Goal: Information Seeking & Learning: Learn about a topic

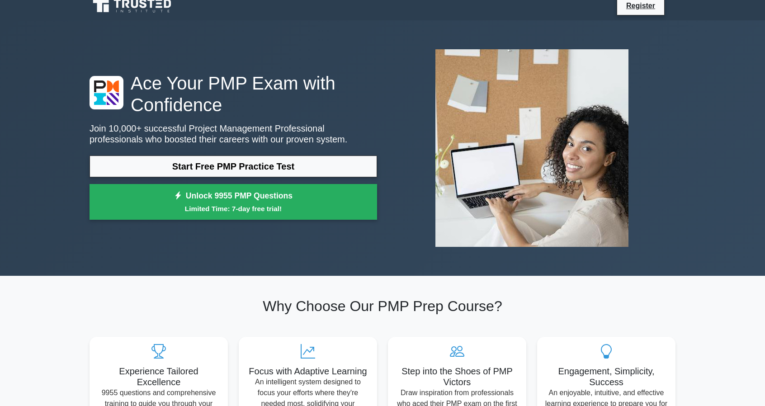
scroll to position [9, 0]
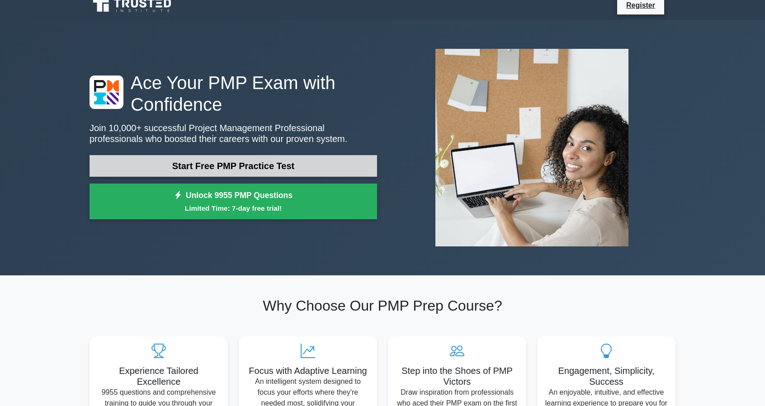
click at [220, 160] on link "Start Free PMP Practice Test" at bounding box center [233, 166] width 287 height 22
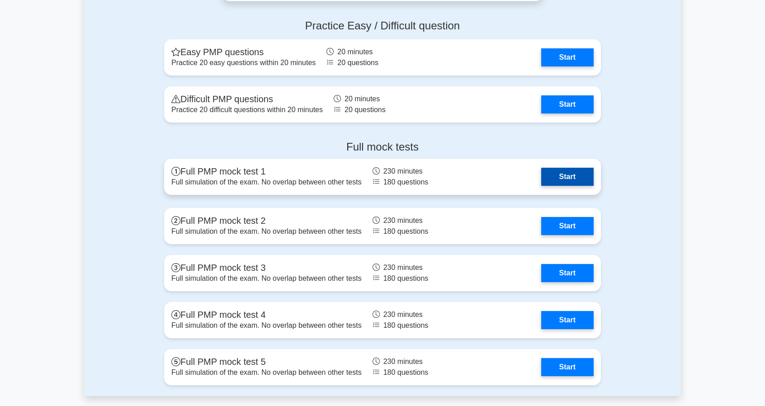
scroll to position [2498, 0]
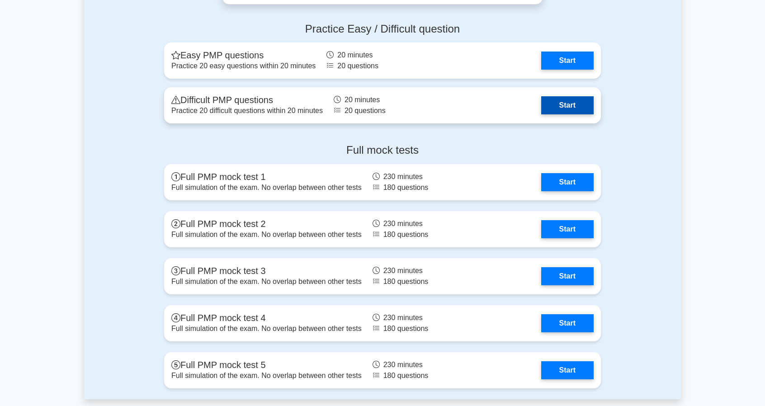
click at [541, 106] on link "Start" at bounding box center [567, 105] width 52 height 18
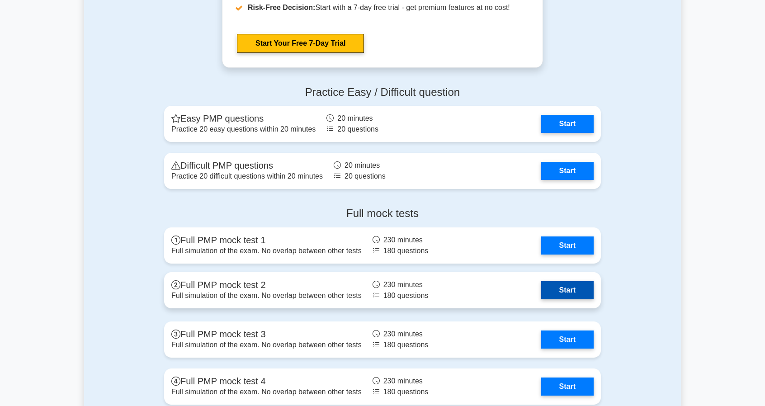
scroll to position [2434, 0]
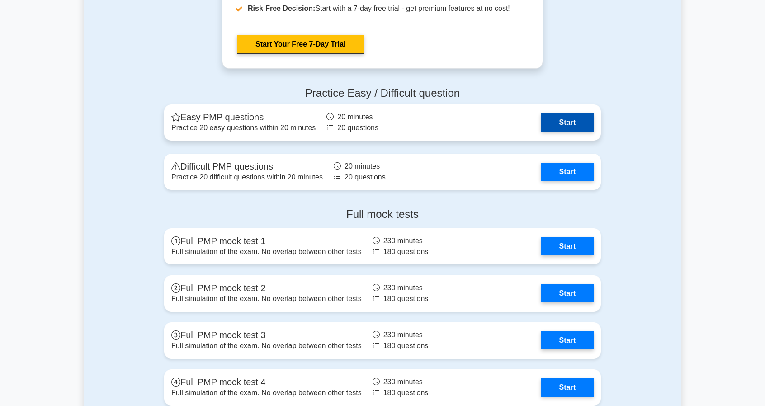
click at [541, 127] on link "Start" at bounding box center [567, 122] width 52 height 18
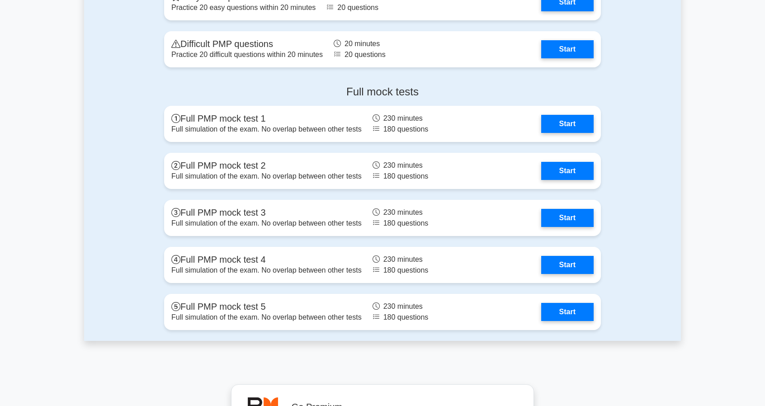
scroll to position [2554, 0]
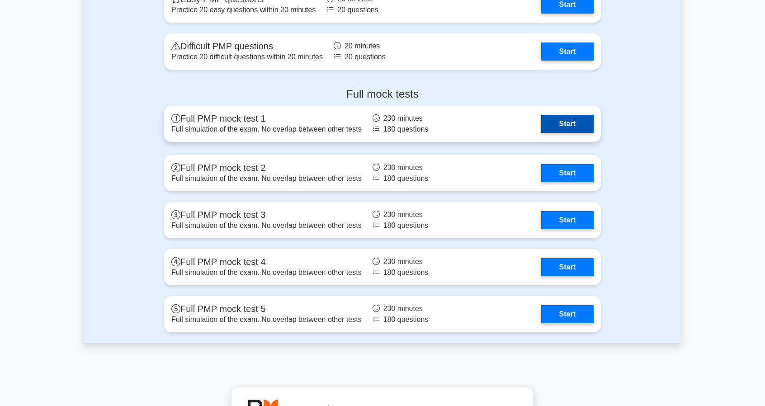
click at [559, 118] on link "Start" at bounding box center [567, 124] width 52 height 18
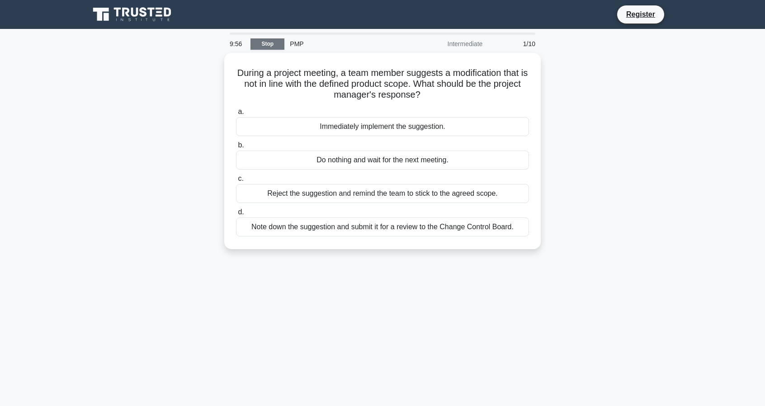
click at [261, 48] on link "Stop" at bounding box center [267, 43] width 34 height 11
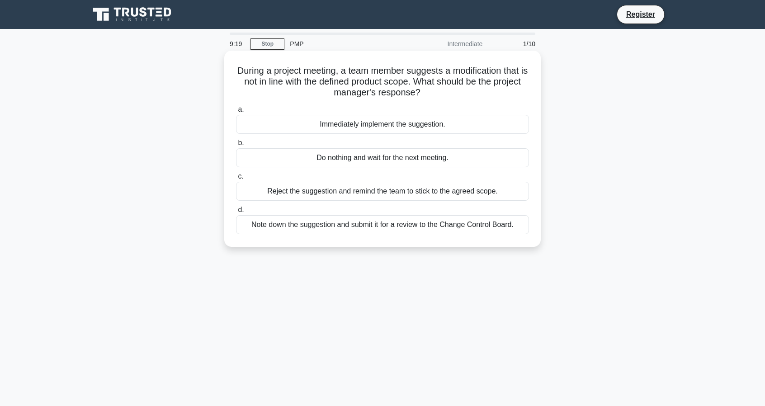
click at [256, 224] on div "Note down the suggestion and submit it for a review to the Change Control Board." at bounding box center [382, 224] width 293 height 19
click at [236, 213] on input "d. Note down the suggestion and submit it for a review to the Change Control Bo…" at bounding box center [236, 210] width 0 height 6
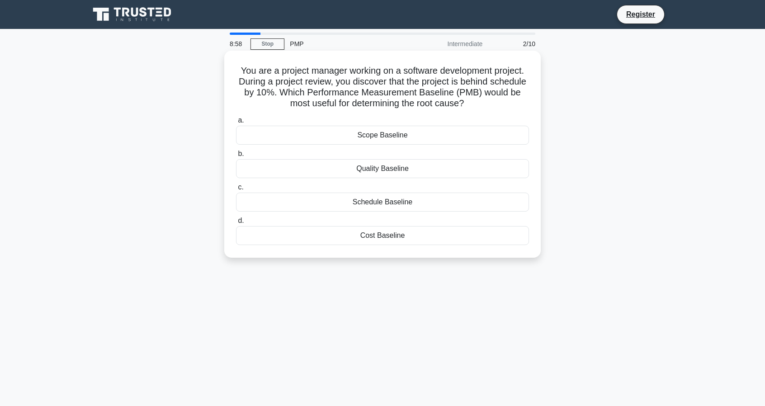
click at [345, 206] on div "Schedule Baseline" at bounding box center [382, 202] width 293 height 19
click at [236, 190] on input "c. Schedule Baseline" at bounding box center [236, 187] width 0 height 6
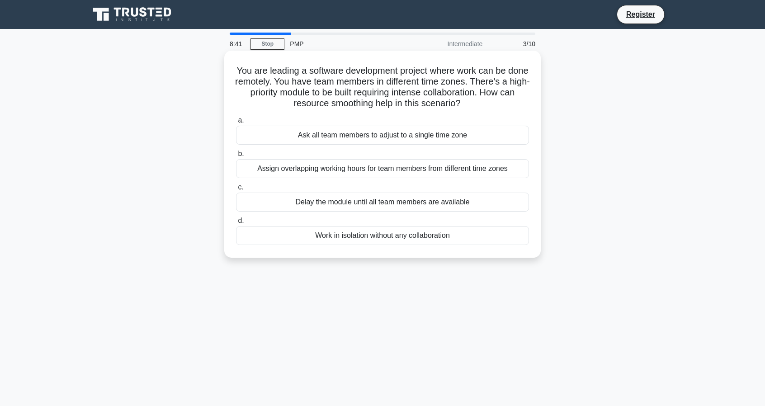
click at [305, 170] on div "Assign overlapping working hours for team members from different time zones" at bounding box center [382, 168] width 293 height 19
click at [236, 157] on input "b. Assign overlapping working hours for team members from different time zones" at bounding box center [236, 154] width 0 height 6
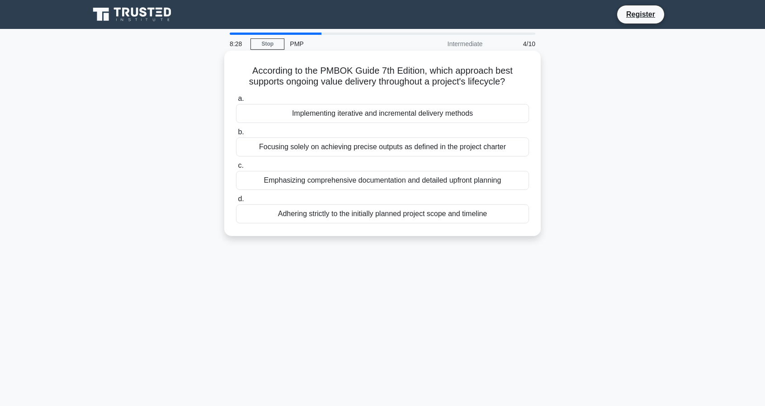
click at [312, 115] on div "Implementing iterative and incremental delivery methods" at bounding box center [382, 113] width 293 height 19
click at [236, 102] on input "a. Implementing iterative and incremental delivery methods" at bounding box center [236, 99] width 0 height 6
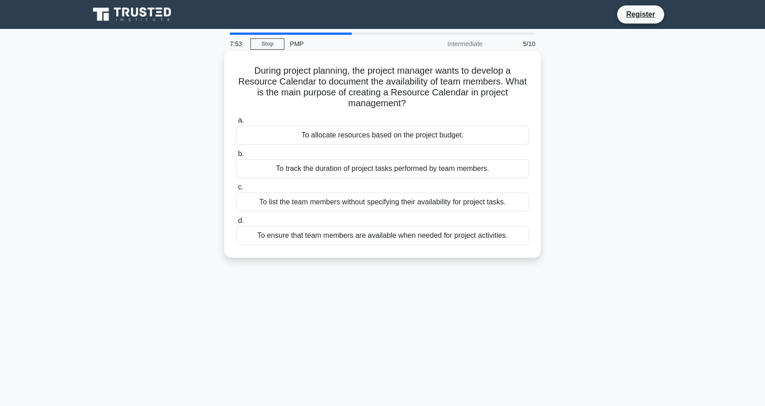
click at [370, 237] on div "To ensure that team members are available when needed for project activities." at bounding box center [382, 235] width 293 height 19
click at [236, 224] on input "d. To ensure that team members are available when needed for project activities." at bounding box center [236, 221] width 0 height 6
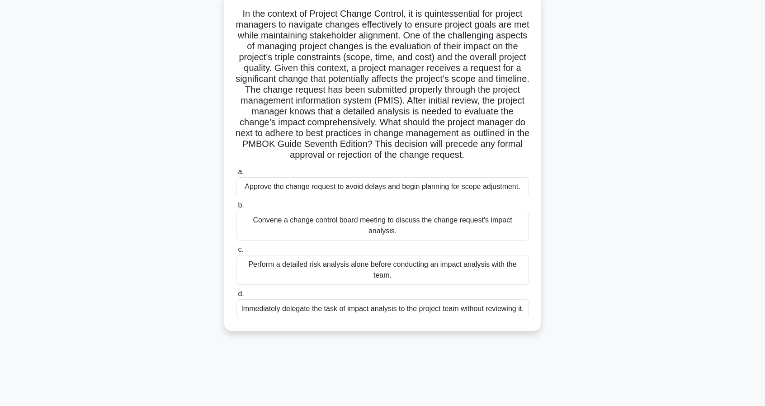
scroll to position [62, 0]
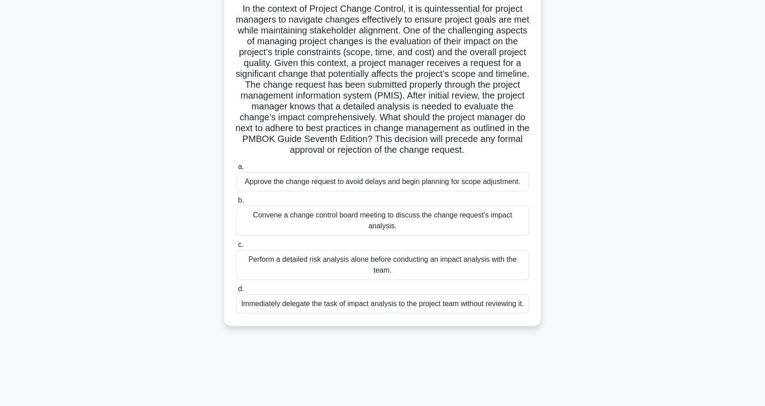
click at [338, 222] on div "Convene a change control board meeting to discuss the change request's impact a…" at bounding box center [382, 221] width 293 height 30
click at [236, 203] on input "b. Convene a change control board meeting to discuss the change request's impac…" at bounding box center [236, 201] width 0 height 6
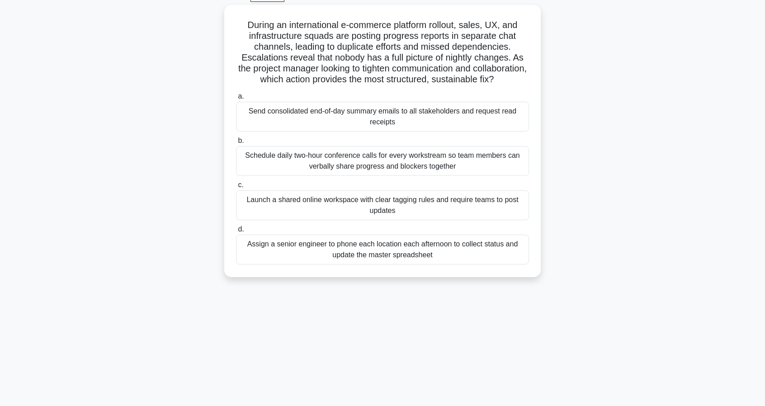
scroll to position [48, 0]
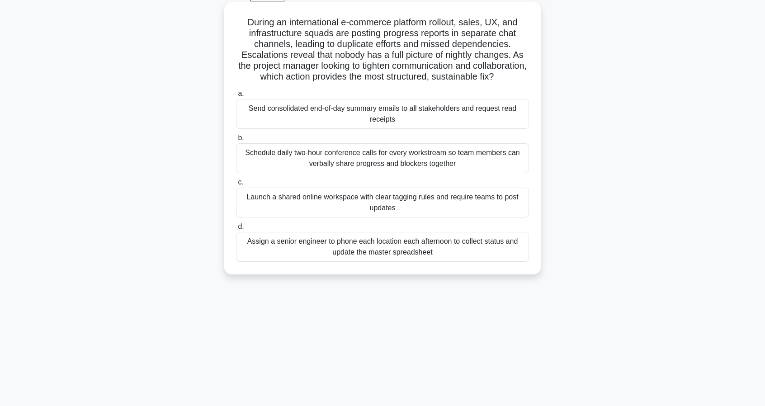
click at [278, 129] on div "Send consolidated end-of-day summary emails to all stakeholders and request rea…" at bounding box center [382, 114] width 293 height 30
click at [236, 97] on input "a. Send consolidated end-of-day summary emails to all stakeholders and request …" at bounding box center [236, 94] width 0 height 6
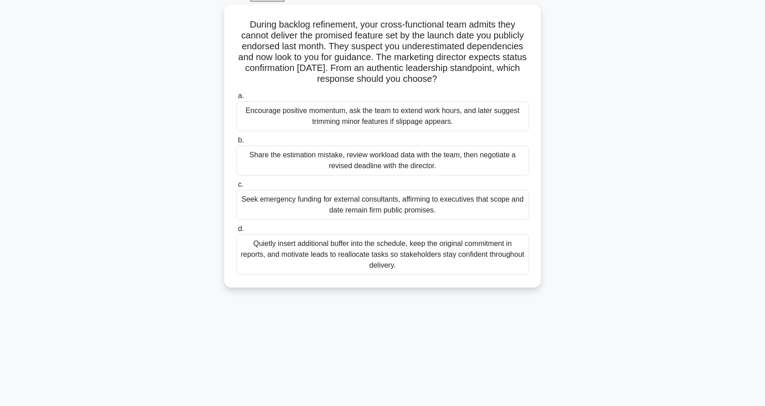
scroll to position [0, 0]
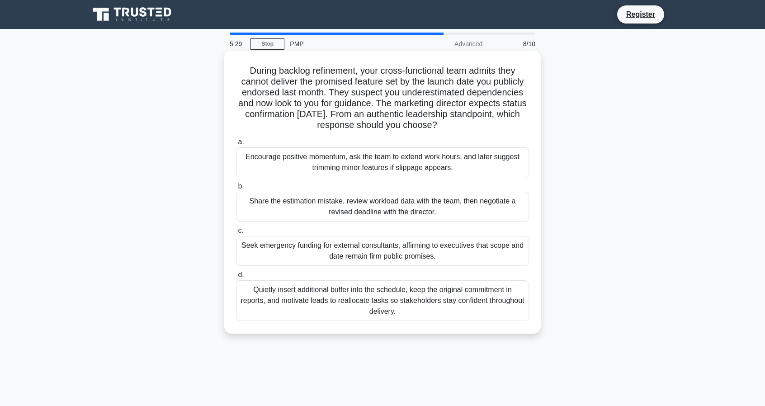
click at [285, 209] on div "Share the estimation mistake, review workload data with the team, then negotiat…" at bounding box center [382, 207] width 293 height 30
click at [236, 189] on input "b. Share the estimation mistake, review workload data with the team, then negot…" at bounding box center [236, 187] width 0 height 6
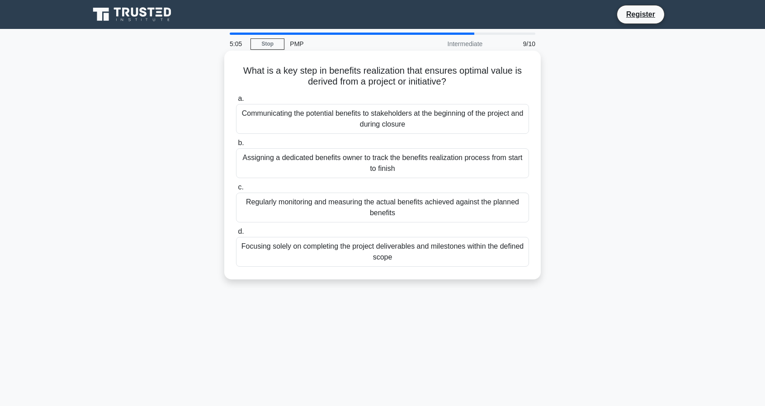
click at [292, 206] on div "Regularly monitoring and measuring the actual benefits achieved against the pla…" at bounding box center [382, 208] width 293 height 30
click at [236, 190] on input "c. Regularly monitoring and measuring the actual benefits achieved against the …" at bounding box center [236, 187] width 0 height 6
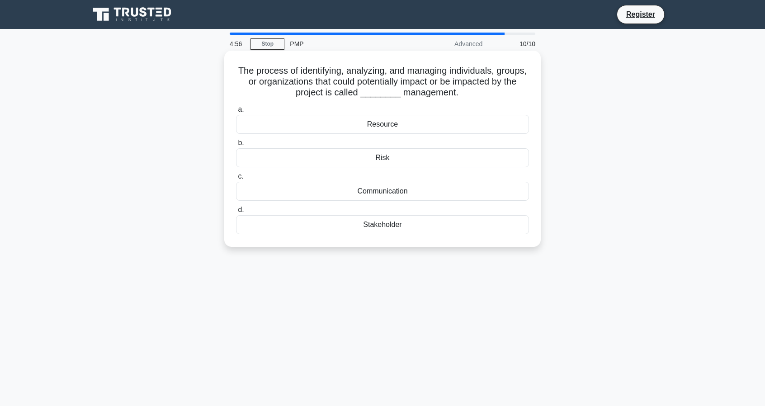
click at [350, 226] on div "Stakeholder" at bounding box center [382, 224] width 293 height 19
click at [236, 213] on input "d. Stakeholder" at bounding box center [236, 210] width 0 height 6
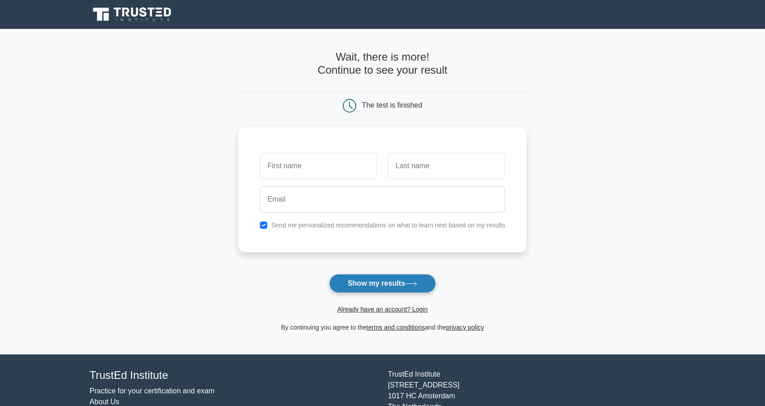
click at [376, 281] on button "Show my results" at bounding box center [382, 283] width 107 height 19
click at [221, 221] on main "Wait, there is more! Continue to see your result The test is finished and the" at bounding box center [382, 191] width 765 height 325
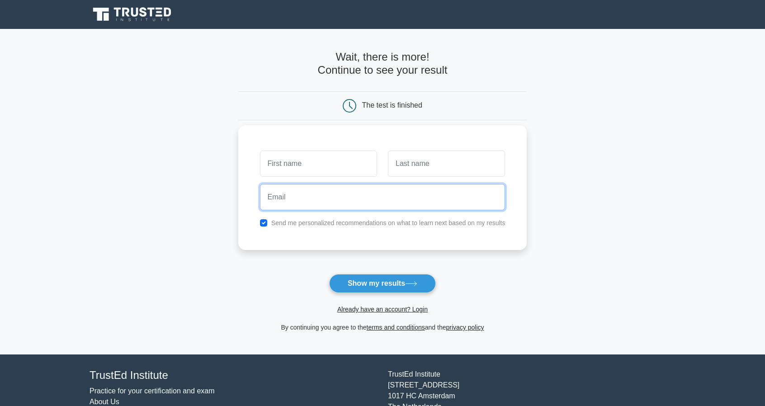
click at [281, 204] on input "email" at bounding box center [382, 197] width 245 height 26
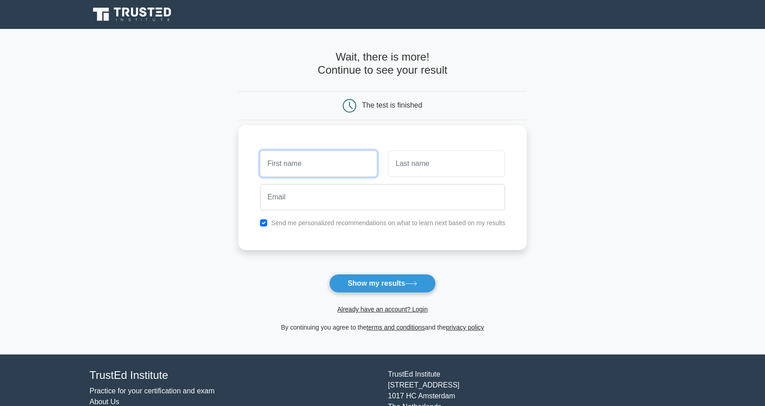
click at [283, 166] on input "text" at bounding box center [318, 164] width 117 height 26
type input "No"
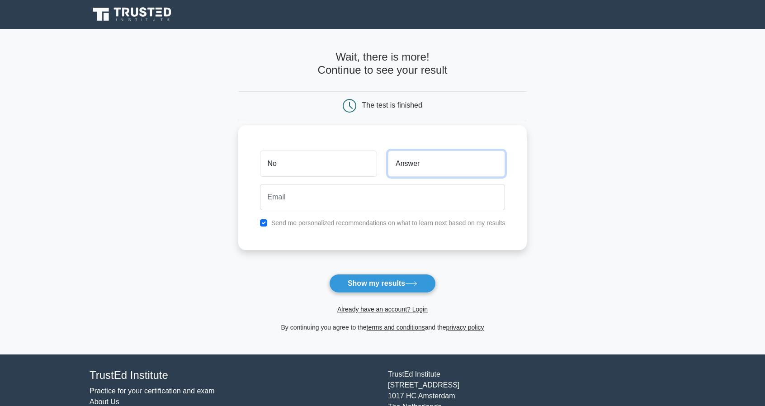
type input "Answer"
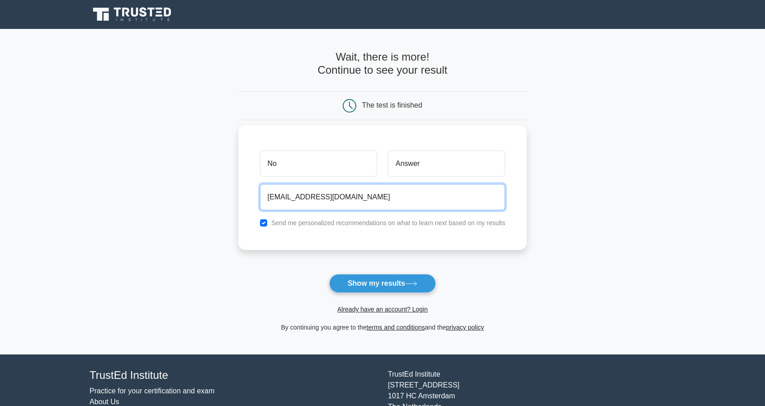
type input "nochance@aol.com"
click at [269, 225] on div "Send me personalized recommendations on what to learn next based on my results" at bounding box center [382, 222] width 256 height 11
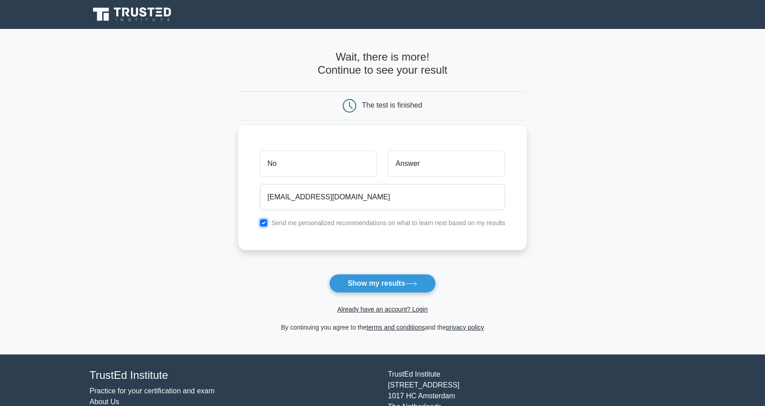
click at [264, 223] on input "checkbox" at bounding box center [263, 222] width 7 height 7
checkbox input "false"
click at [376, 284] on button "Show my results" at bounding box center [382, 283] width 107 height 19
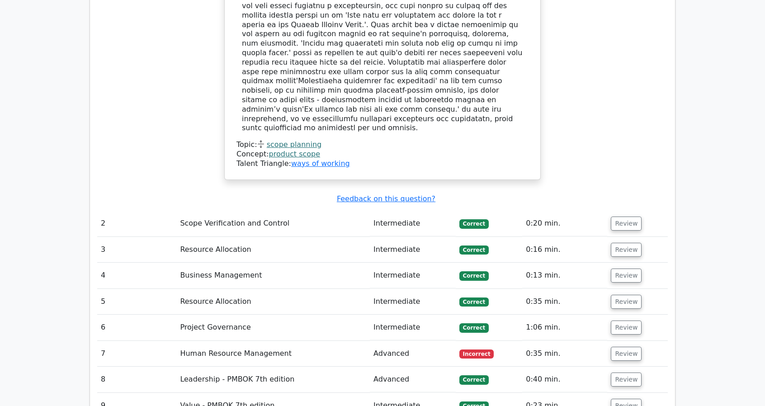
scroll to position [1093, 0]
click at [621, 346] on button "Review" at bounding box center [626, 353] width 31 height 14
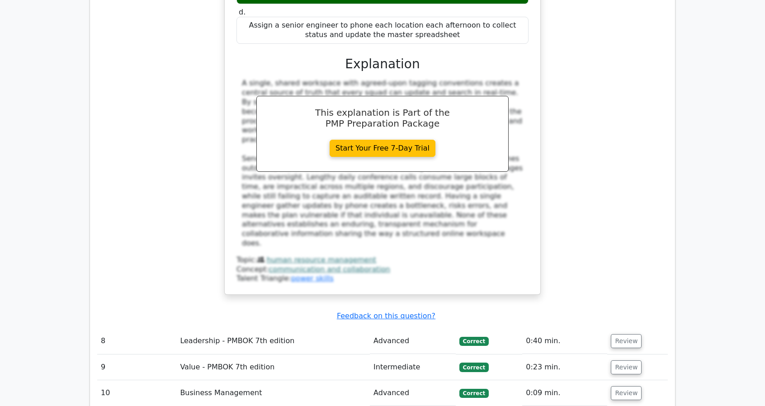
scroll to position [1665, 0]
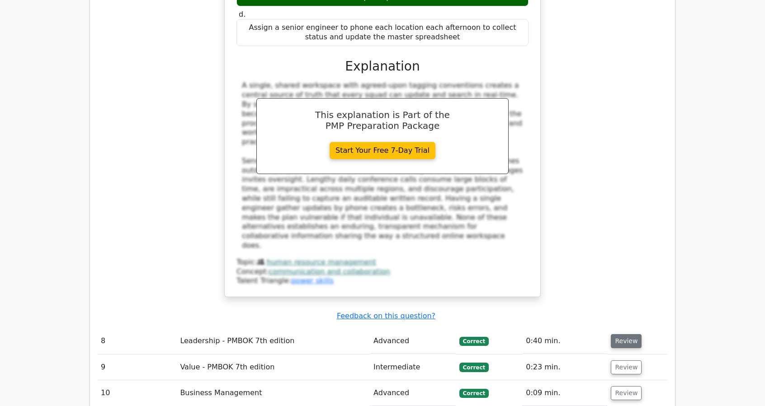
click at [612, 334] on button "Review" at bounding box center [626, 341] width 31 height 14
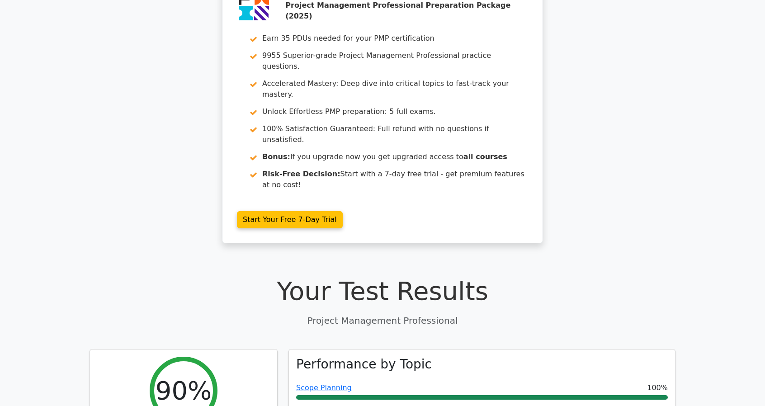
scroll to position [0, 0]
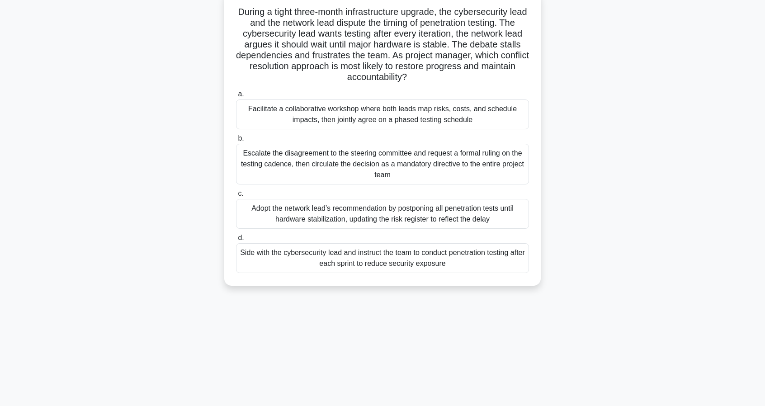
scroll to position [60, 0]
click at [297, 117] on div "Facilitate a collaborative workshop where both leads map risks, costs, and sche…" at bounding box center [382, 114] width 293 height 30
click at [236, 96] on input "a. Facilitate a collaborative workshop where both leads map risks, costs, and s…" at bounding box center [236, 93] width 0 height 6
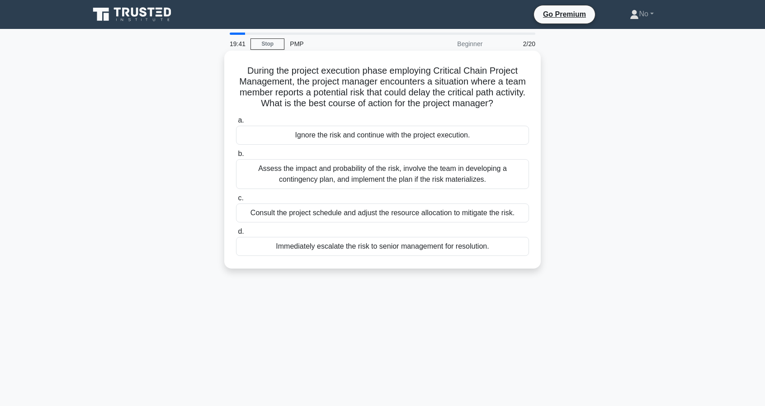
scroll to position [0, 0]
click at [344, 172] on div "Assess the impact and probability of the risk, involve the team in developing a…" at bounding box center [382, 174] width 293 height 30
click at [236, 157] on input "b. Assess the impact and probability of the risk, involve the team in developin…" at bounding box center [236, 154] width 0 height 6
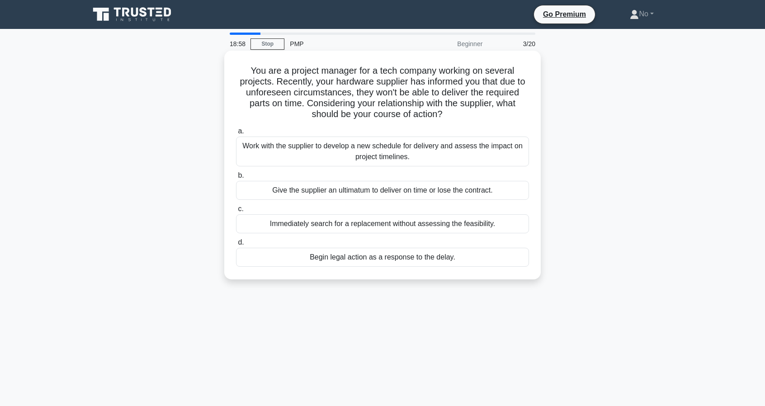
click at [288, 152] on div "Work with the supplier to develop a new schedule for delivery and assess the im…" at bounding box center [382, 152] width 293 height 30
click at [236, 134] on input "a. Work with the supplier to develop a new schedule for delivery and assess the…" at bounding box center [236, 131] width 0 height 6
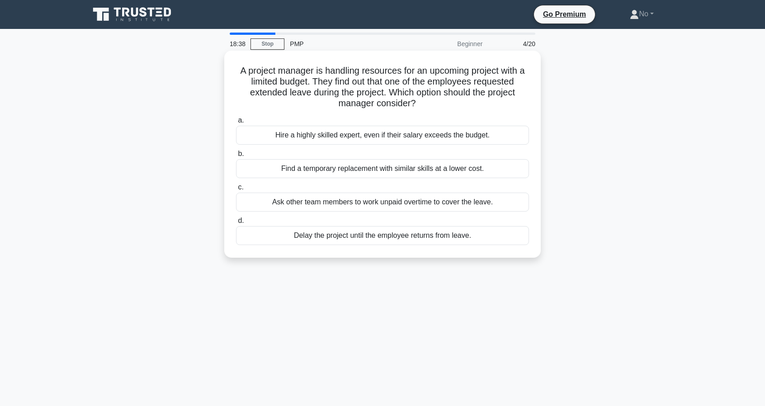
click at [280, 171] on div "Find a temporary replacement with similar skills at a lower cost." at bounding box center [382, 168] width 293 height 19
click at [236, 157] on input "b. Find a temporary replacement with similar skills at a lower cost." at bounding box center [236, 154] width 0 height 6
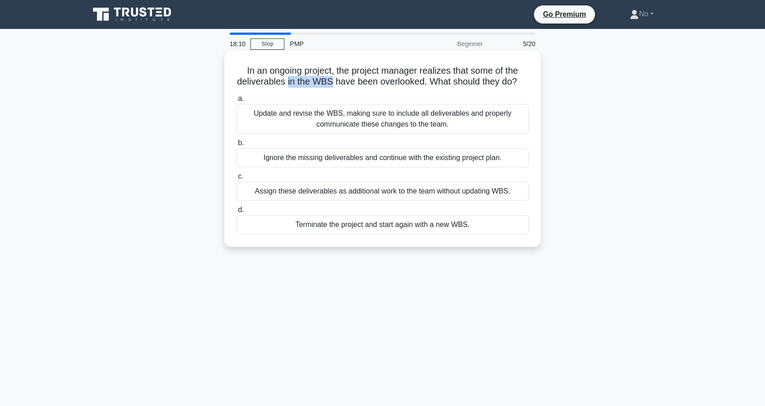
drag, startPoint x: 292, startPoint y: 82, endPoint x: 337, endPoint y: 83, distance: 44.8
click at [337, 83] on h5 "In an ongoing project, the project manager realizes that some of the deliverabl…" at bounding box center [382, 76] width 295 height 23
click at [253, 88] on h5 "In an ongoing project, the project manager realizes that some of the deliverabl…" at bounding box center [382, 76] width 295 height 23
click at [295, 133] on div "Update and revise the WBS, making sure to include all deliverables and properly…" at bounding box center [382, 119] width 293 height 30
click at [236, 102] on input "a. Update and revise the WBS, making sure to include all deliverables and prope…" at bounding box center [236, 99] width 0 height 6
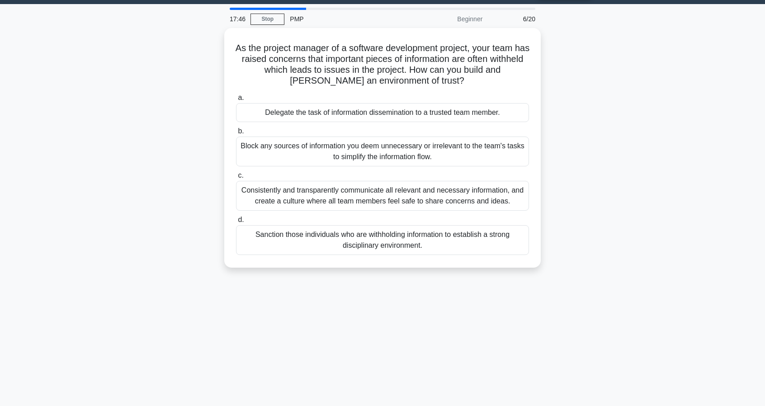
scroll to position [25, 0]
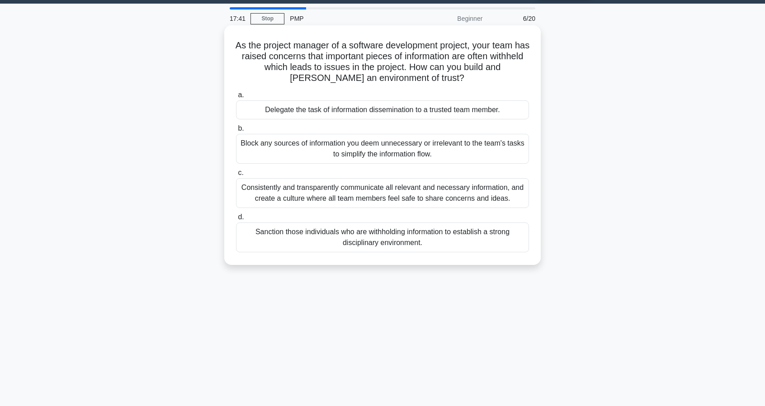
click at [265, 191] on div "Consistently and transparently communicate all relevant and necessary informati…" at bounding box center [382, 193] width 293 height 30
click at [236, 176] on input "c. Consistently and transparently communicate all relevant and necessary inform…" at bounding box center [236, 173] width 0 height 6
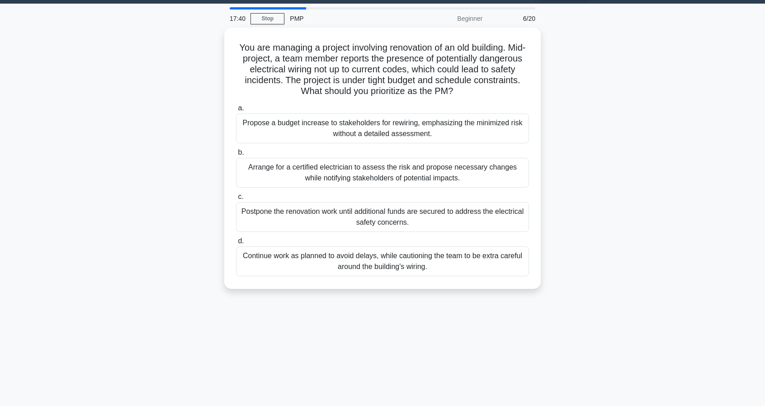
scroll to position [0, 0]
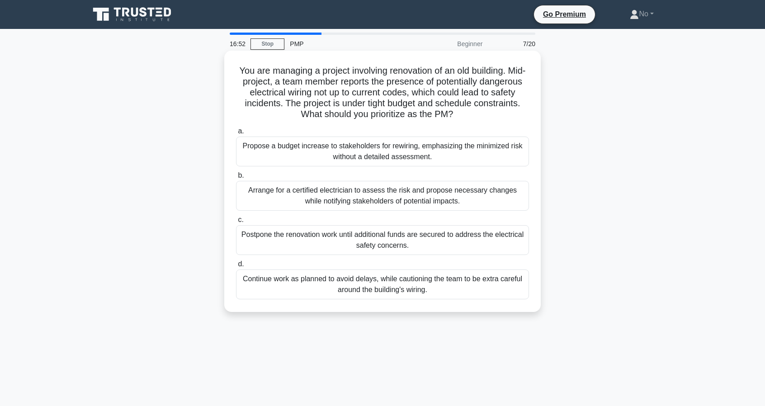
click at [299, 197] on div "Arrange for a certified electrician to assess the risk and propose necessary ch…" at bounding box center [382, 196] width 293 height 30
click at [236, 179] on input "b. Arrange for a certified electrician to assess the risk and propose necessary…" at bounding box center [236, 176] width 0 height 6
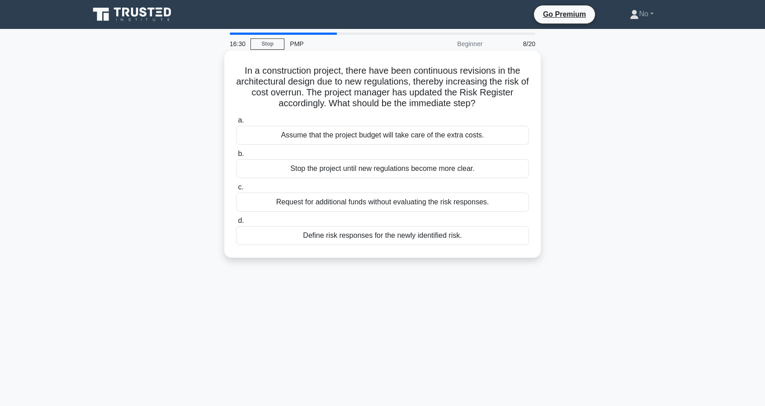
click at [276, 236] on div "Define risk responses for the newly identified risk." at bounding box center [382, 235] width 293 height 19
click at [236, 224] on input "d. Define risk responses for the newly identified risk." at bounding box center [236, 221] width 0 height 6
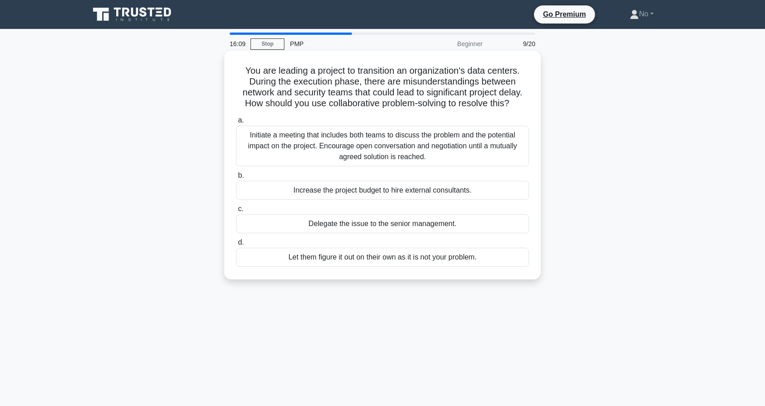
click at [278, 145] on div "Initiate a meeting that includes both teams to discuss the problem and the pote…" at bounding box center [382, 146] width 293 height 41
click at [236, 123] on input "a. Initiate a meeting that includes both teams to discuss the problem and the p…" at bounding box center [236, 121] width 0 height 6
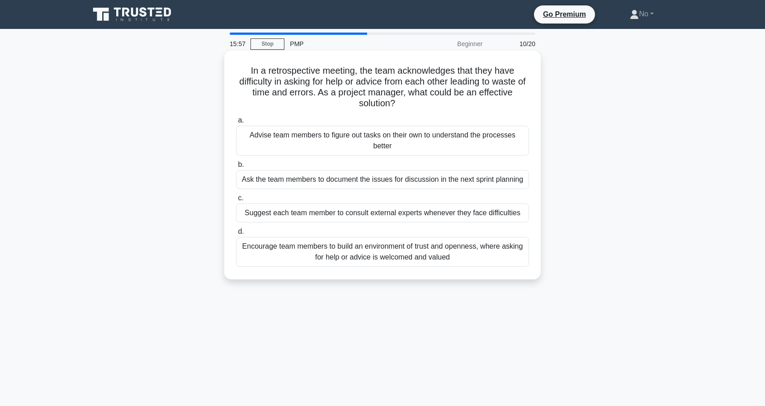
click at [287, 251] on div "Encourage team members to build an environment of trust and openness, where ask…" at bounding box center [382, 252] width 293 height 30
click at [236, 235] on input "d. Encourage team members to build an environment of trust and openness, where …" at bounding box center [236, 232] width 0 height 6
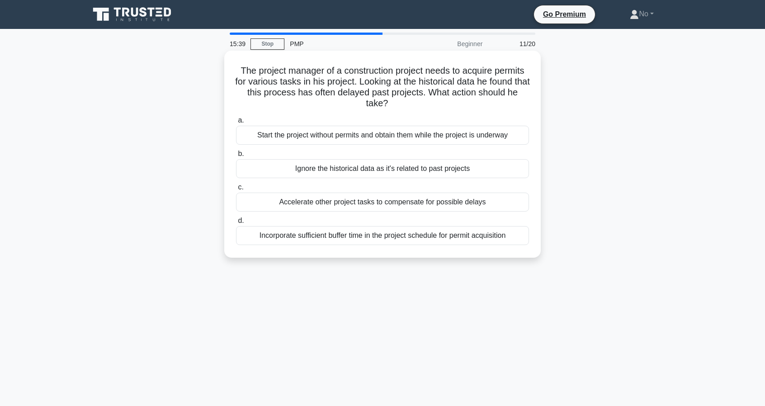
click at [352, 239] on div "Incorporate sufficient buffer time in the project schedule for permit acquisiti…" at bounding box center [382, 235] width 293 height 19
click at [236, 224] on input "d. Incorporate sufficient buffer time in the project schedule for permit acquis…" at bounding box center [236, 221] width 0 height 6
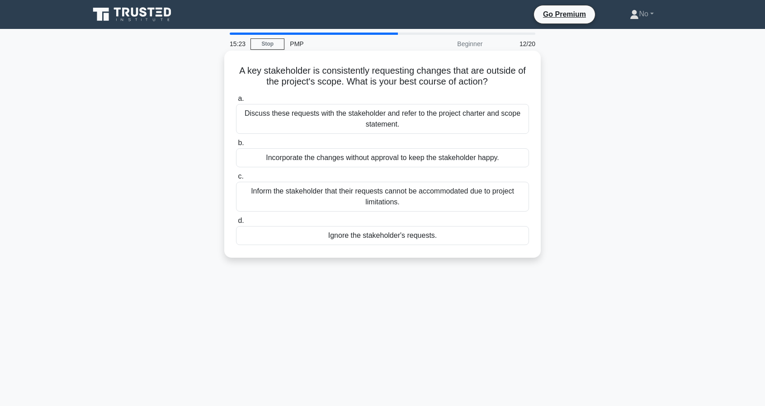
click at [330, 194] on div "Inform the stakeholder that their requests cannot be accommodated due to projec…" at bounding box center [382, 197] width 293 height 30
click at [236, 179] on input "c. Inform the stakeholder that their requests cannot be accommodated due to pro…" at bounding box center [236, 177] width 0 height 6
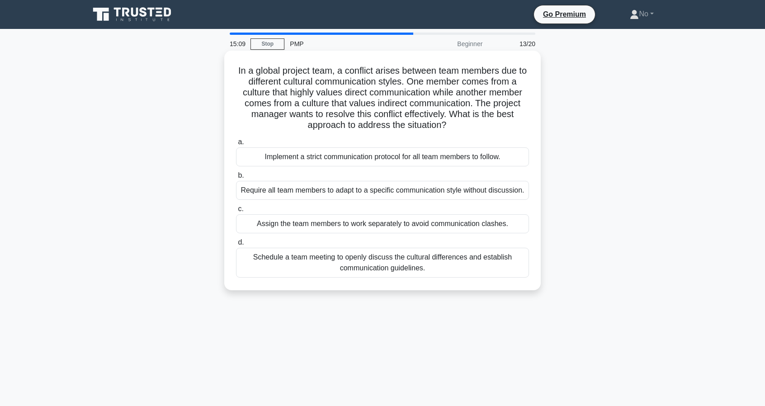
click at [310, 261] on div "Schedule a team meeting to openly discuss the cultural differences and establis…" at bounding box center [382, 263] width 293 height 30
click at [236, 245] on input "d. Schedule a team meeting to openly discuss the cultural differences and estab…" at bounding box center [236, 243] width 0 height 6
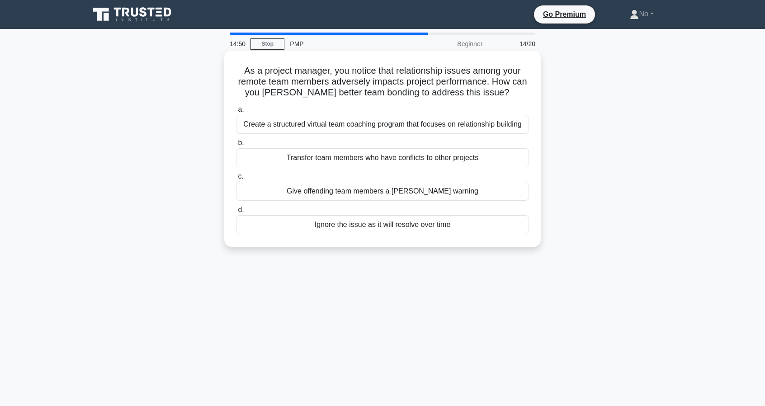
click at [256, 128] on div "Create a structured virtual team coaching program that focuses on relationship …" at bounding box center [382, 124] width 293 height 19
click at [236, 113] on input "a. Create a structured virtual team coaching program that focuses on relationsh…" at bounding box center [236, 110] width 0 height 6
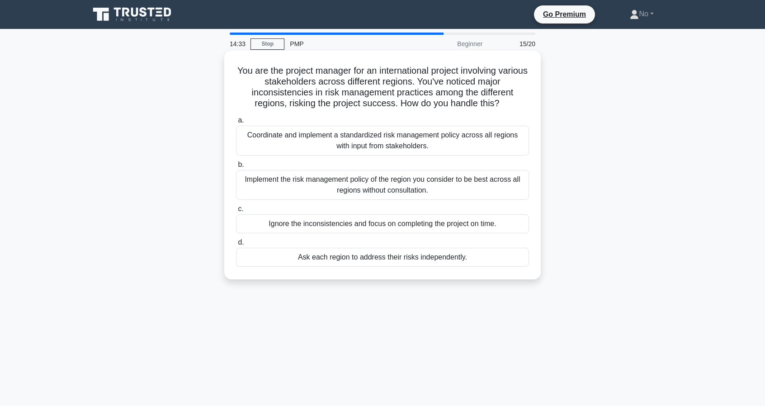
click at [307, 133] on div "Coordinate and implement a standardized risk management policy across all regio…" at bounding box center [382, 141] width 293 height 30
click at [236, 123] on input "a. Coordinate and implement a standardized risk management policy across all re…" at bounding box center [236, 121] width 0 height 6
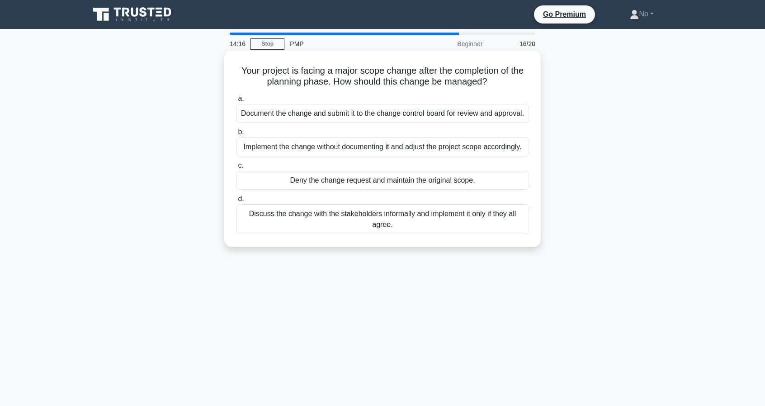
click at [316, 118] on div "Document the change and submit it to the change control board for review and ap…" at bounding box center [382, 113] width 293 height 19
click at [236, 102] on input "a. Document the change and submit it to the change control board for review and…" at bounding box center [236, 99] width 0 height 6
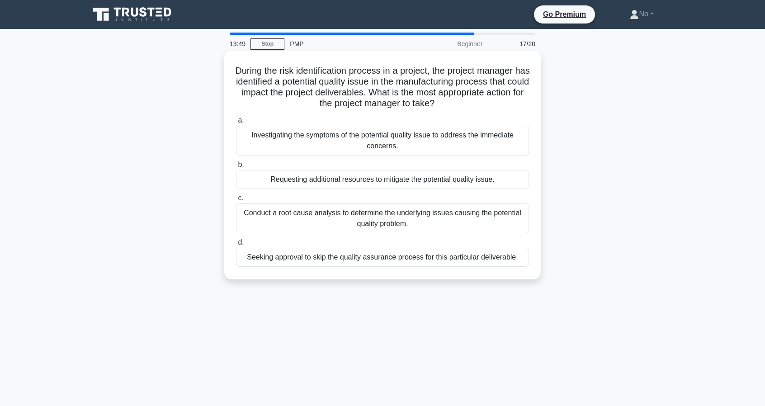
click at [316, 212] on div "Conduct a root cause analysis to determine the underlying issues causing the po…" at bounding box center [382, 218] width 293 height 30
click at [236, 201] on input "c. Conduct a root cause analysis to determine the underlying issues causing the…" at bounding box center [236, 198] width 0 height 6
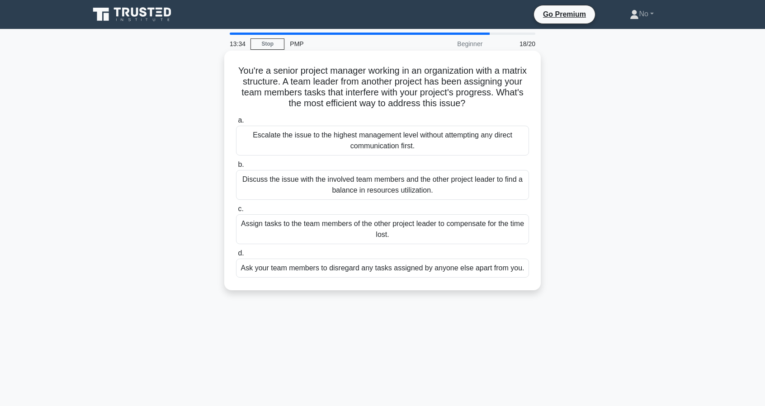
click at [306, 184] on div "Discuss the issue with the involved team members and the other project leader t…" at bounding box center [382, 185] width 293 height 30
click at [236, 168] on input "b. Discuss the issue with the involved team members and the other project leade…" at bounding box center [236, 165] width 0 height 6
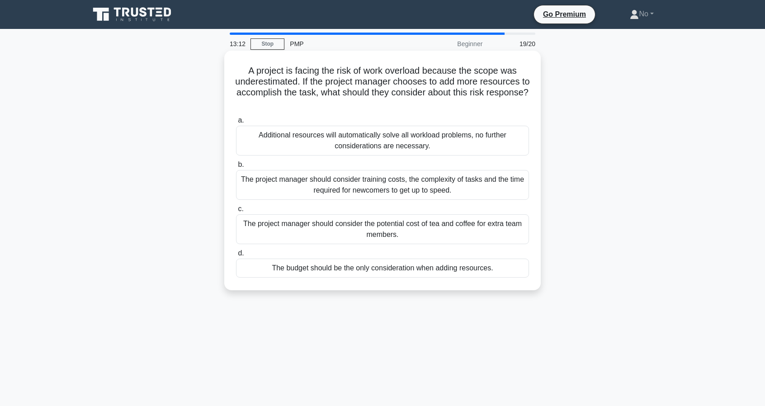
click at [289, 189] on div "The project manager should consider training costs, the complexity of tasks and…" at bounding box center [382, 185] width 293 height 30
click at [236, 168] on input "b. The project manager should consider training costs, the complexity of tasks …" at bounding box center [236, 165] width 0 height 6
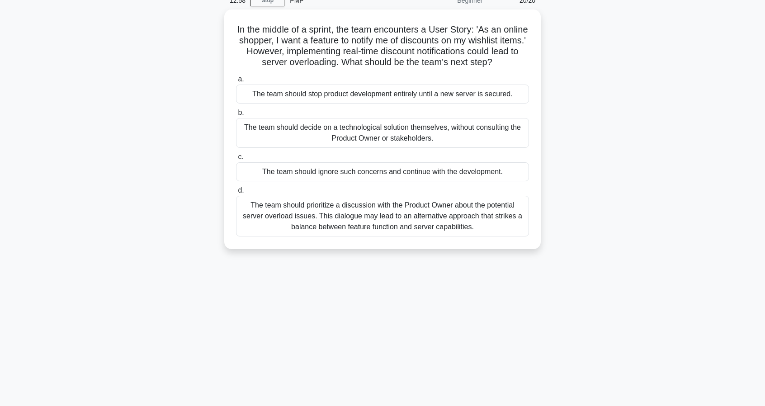
scroll to position [44, 0]
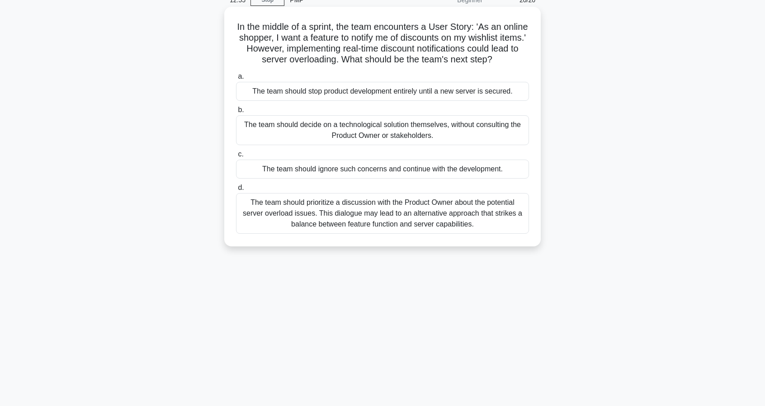
click at [344, 226] on div "The team should prioritize a discussion with the Product Owner about the potent…" at bounding box center [382, 213] width 293 height 41
click at [236, 191] on input "d. The team should prioritize a discussion with the Product Owner about the pot…" at bounding box center [236, 188] width 0 height 6
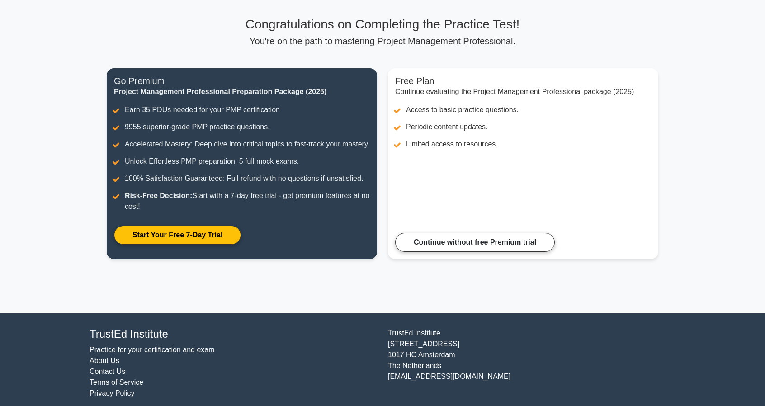
scroll to position [73, 0]
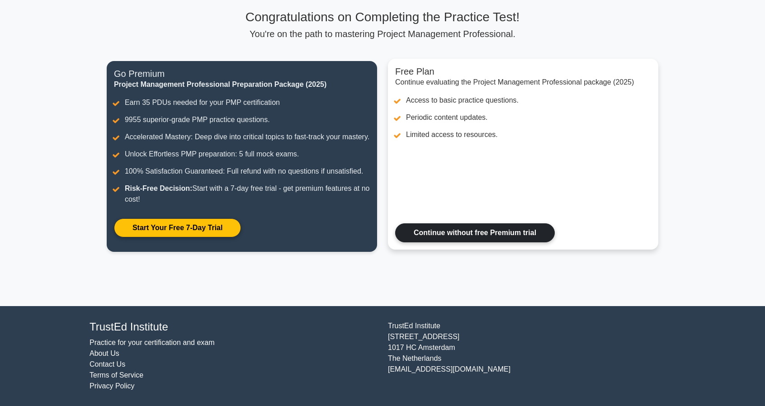
click at [440, 236] on link "Continue without free Premium trial" at bounding box center [475, 232] width 160 height 19
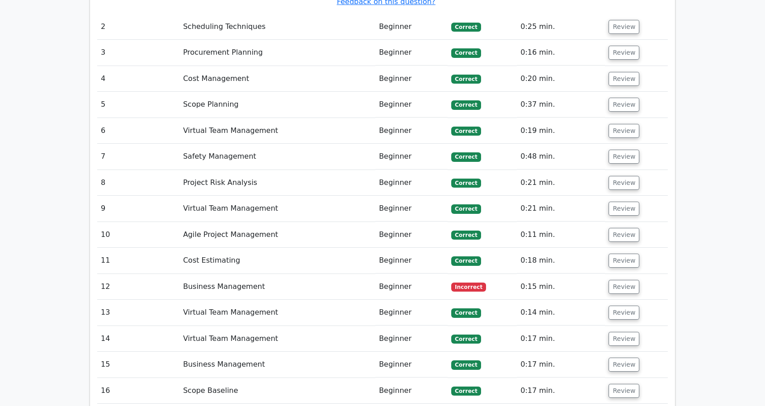
scroll to position [1609, 0]
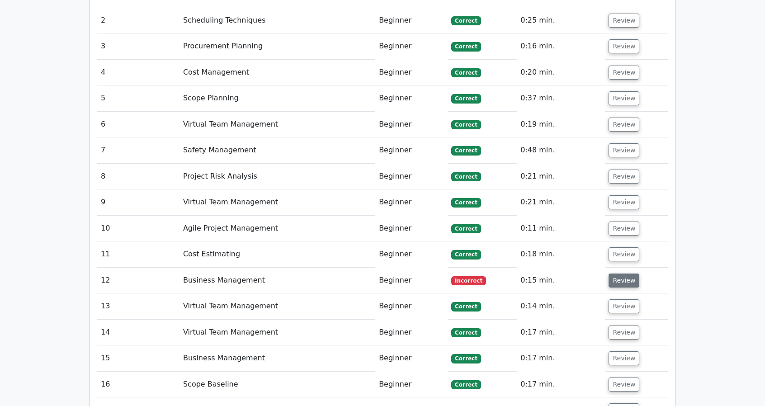
click at [616, 273] on button "Review" at bounding box center [623, 280] width 31 height 14
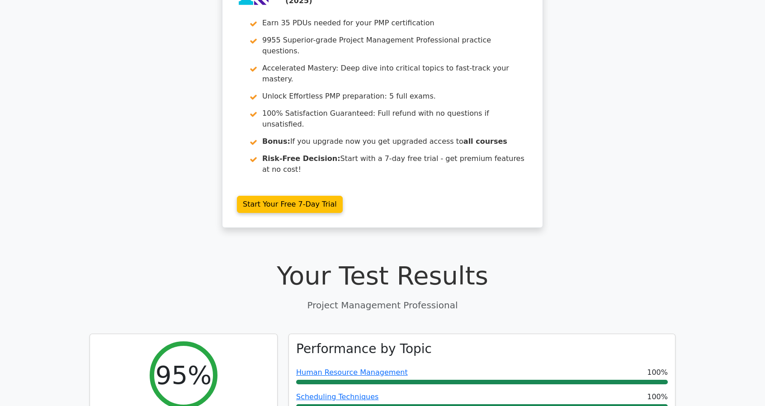
scroll to position [0, 0]
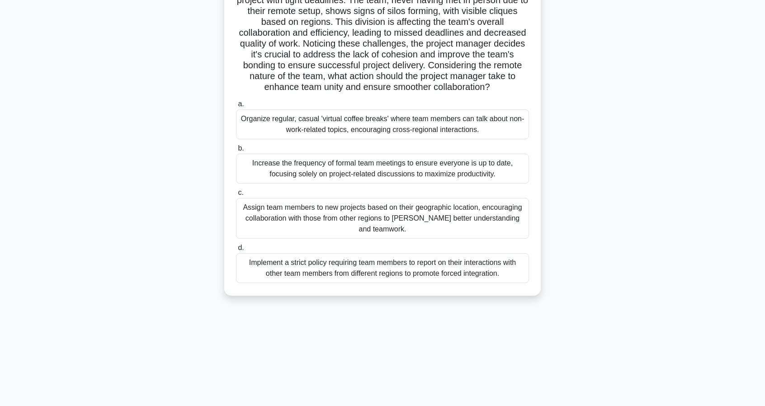
scroll to position [82, 0]
click at [328, 123] on div "Organize regular, casual 'virtual coffee breaks' where team members can talk ab…" at bounding box center [382, 123] width 293 height 30
click at [236, 106] on input "a. Organize regular, casual 'virtual coffee breaks' where team members can talk…" at bounding box center [236, 103] width 0 height 6
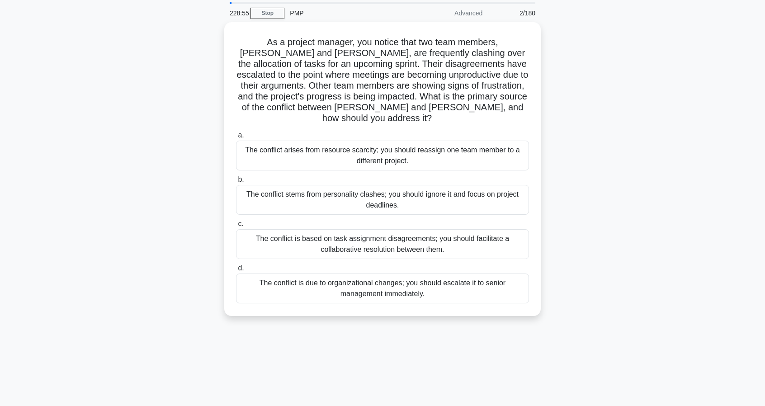
scroll to position [32, 0]
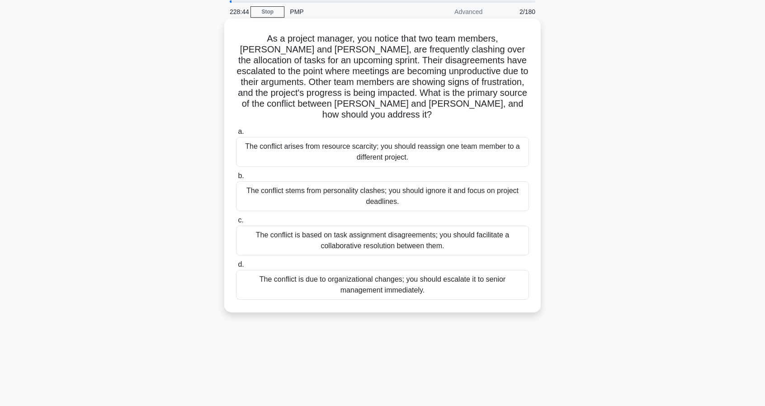
click at [297, 234] on div "The conflict is based on task assignment disagreements; you should facilitate a…" at bounding box center [382, 241] width 293 height 30
click at [236, 223] on input "c. The conflict is based on task assignment disagreements; you should facilitat…" at bounding box center [236, 220] width 0 height 6
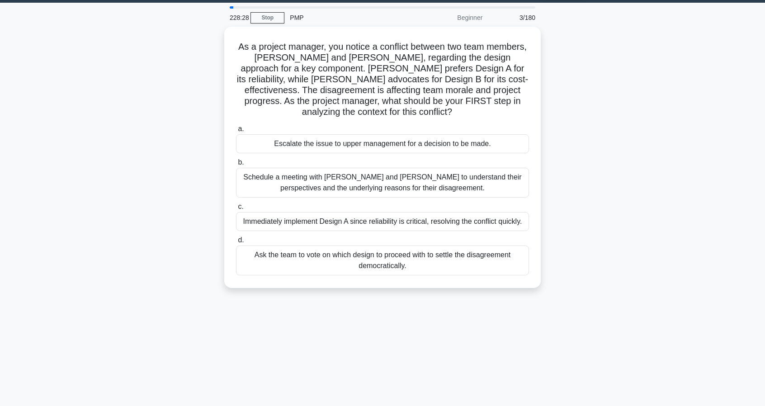
scroll to position [33, 0]
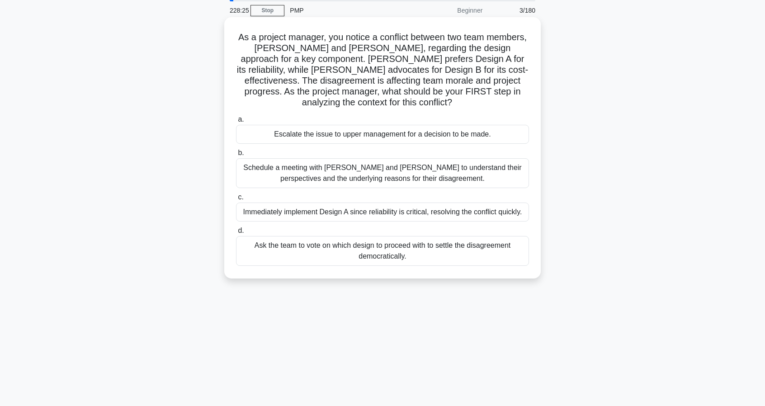
click at [266, 177] on div "Schedule a meeting with Sarah and John to understand their perspectives and the…" at bounding box center [382, 173] width 293 height 30
click at [236, 156] on input "b. Schedule a meeting with Sarah and John to understand their perspectives and …" at bounding box center [236, 153] width 0 height 6
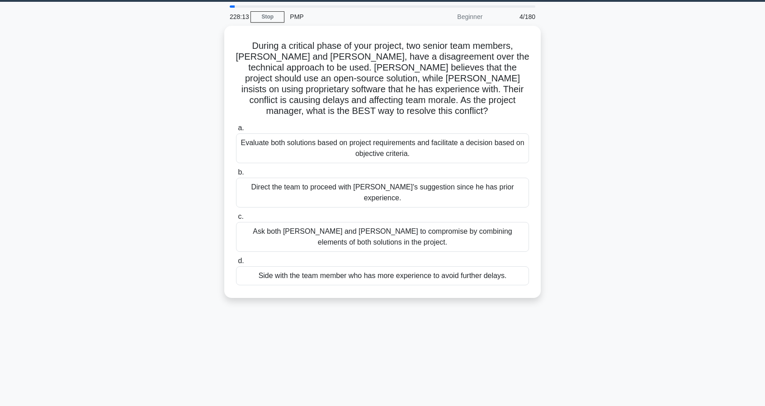
scroll to position [28, 0]
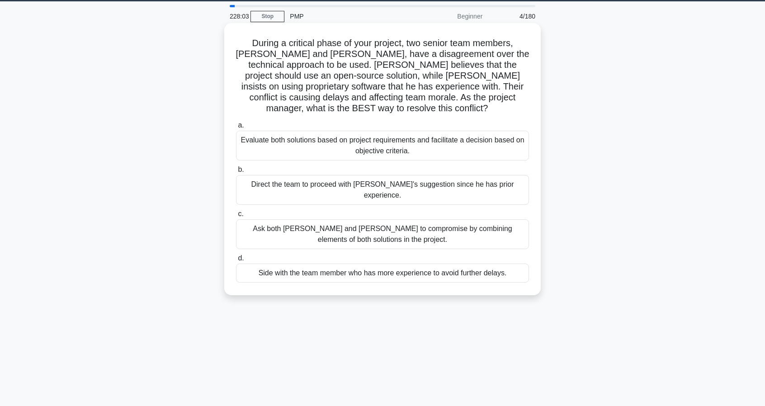
click at [274, 131] on div "Evaluate both solutions based on project requirements and facilitate a decision…" at bounding box center [382, 146] width 293 height 30
click at [236, 128] on input "a. Evaluate both solutions based on project requirements and facilitate a decis…" at bounding box center [236, 125] width 0 height 6
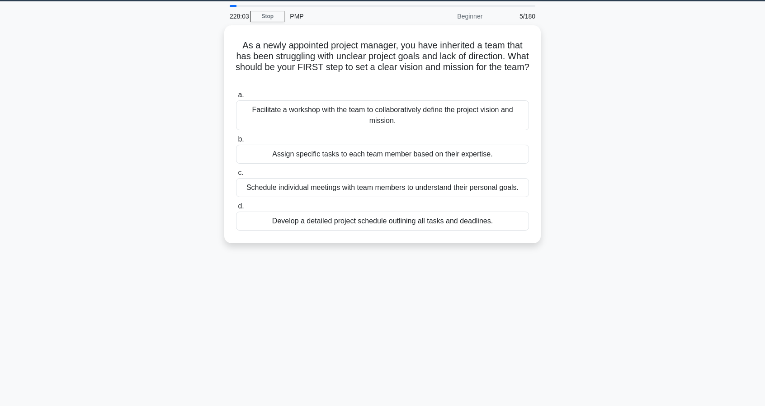
scroll to position [0, 0]
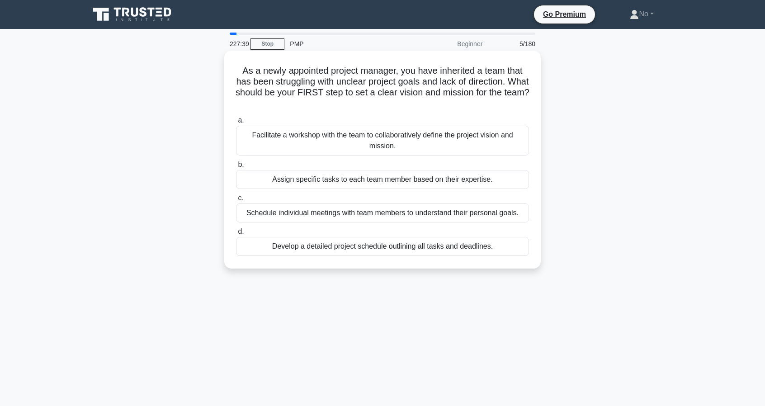
click at [274, 137] on div "Facilitate a workshop with the team to collaboratively define the project visio…" at bounding box center [382, 141] width 293 height 30
click at [236, 123] on input "a. Facilitate a workshop with the team to collaboratively define the project vi…" at bounding box center [236, 121] width 0 height 6
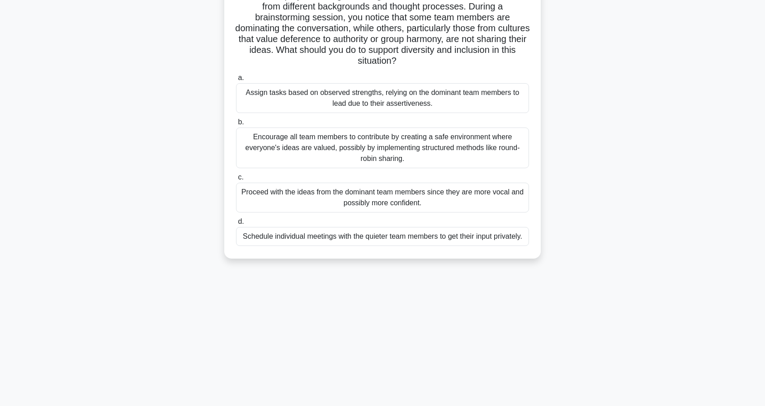
scroll to position [78, 0]
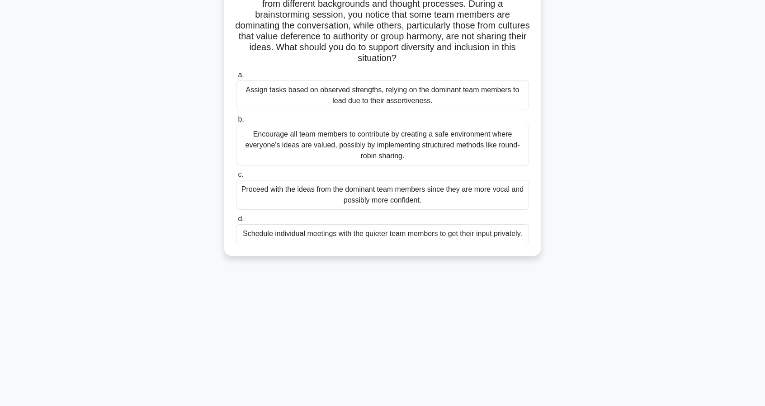
click at [303, 149] on div "Encourage all team members to contribute by creating a safe environment where e…" at bounding box center [382, 145] width 293 height 41
click at [236, 122] on input "b. Encourage all team members to contribute by creating a safe environment wher…" at bounding box center [236, 120] width 0 height 6
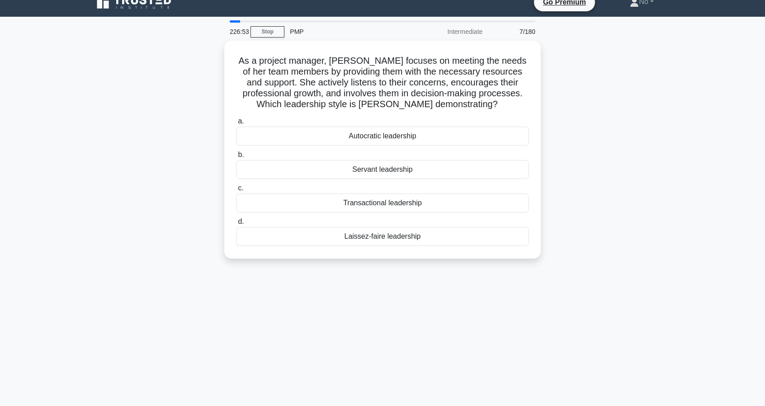
scroll to position [13, 0]
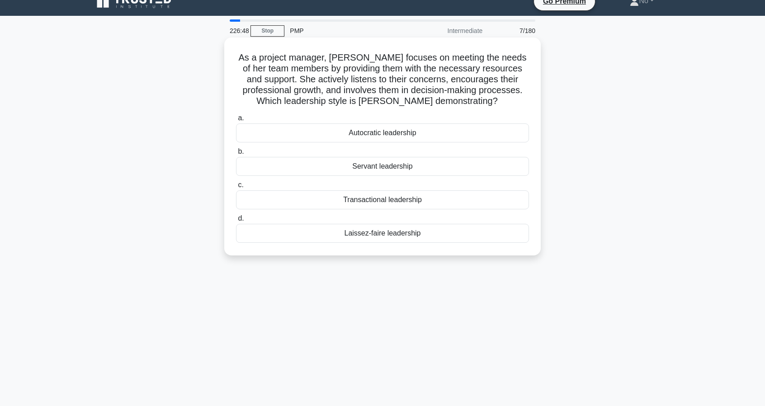
click at [311, 169] on div "Servant leadership" at bounding box center [382, 166] width 293 height 19
click at [236, 155] on input "b. Servant leadership" at bounding box center [236, 152] width 0 height 6
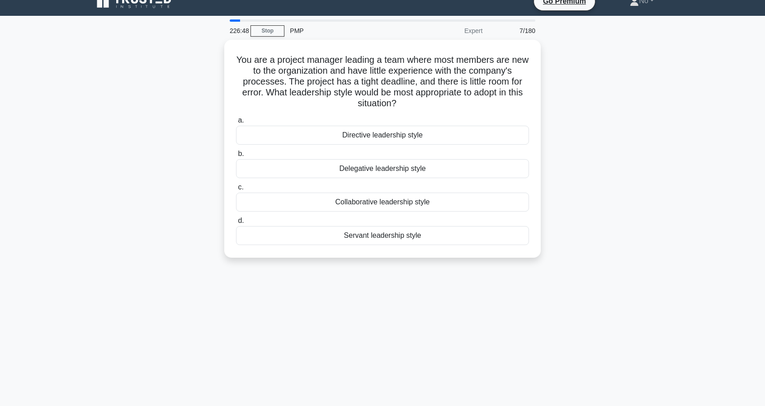
scroll to position [0, 0]
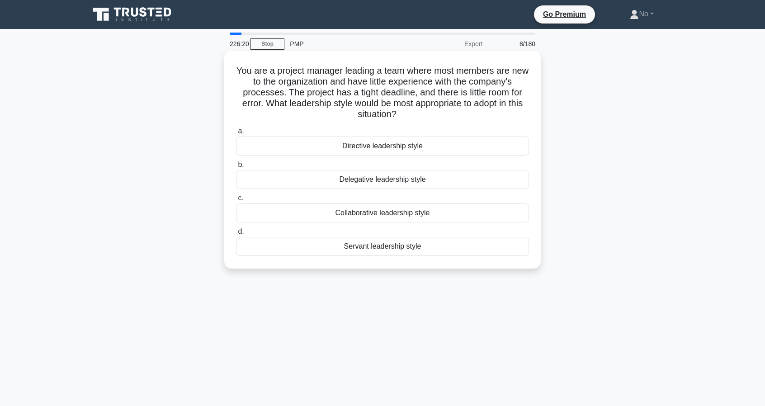
click at [330, 148] on div "Directive leadership style" at bounding box center [382, 146] width 293 height 19
click at [236, 134] on input "a. Directive leadership style" at bounding box center [236, 131] width 0 height 6
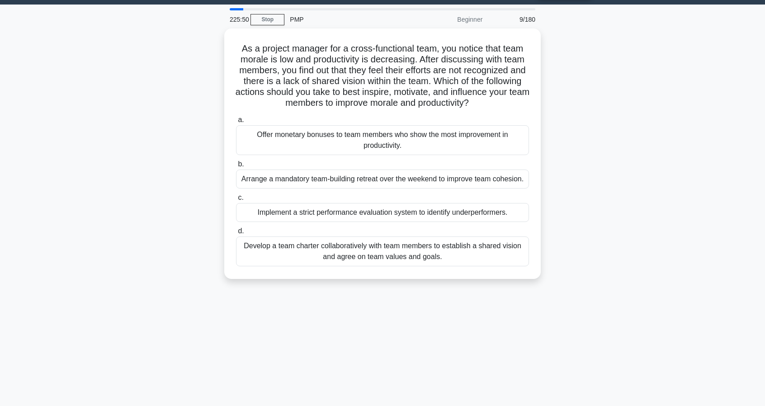
scroll to position [24, 0]
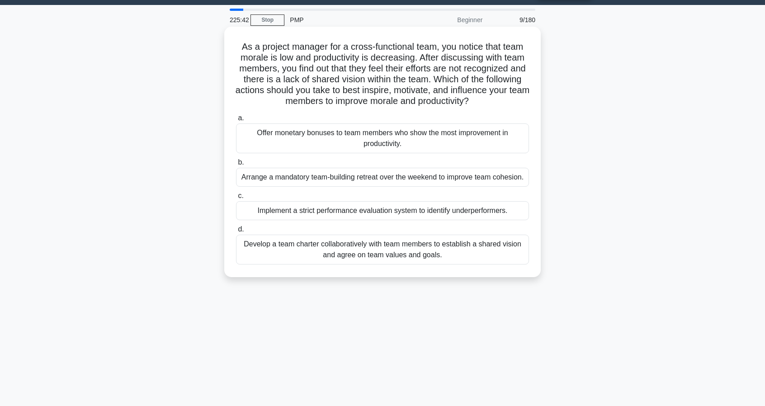
click at [292, 245] on div "Develop a team charter collaboratively with team members to establish a shared …" at bounding box center [382, 250] width 293 height 30
click at [236, 232] on input "d. Develop a team charter collaboratively with team members to establish a shar…" at bounding box center [236, 229] width 0 height 6
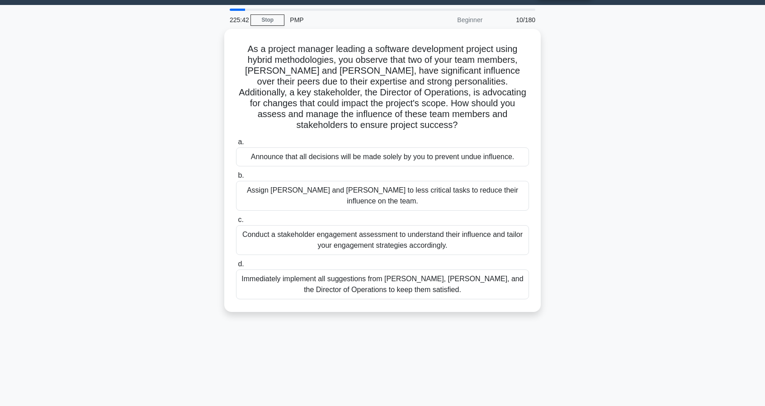
scroll to position [0, 0]
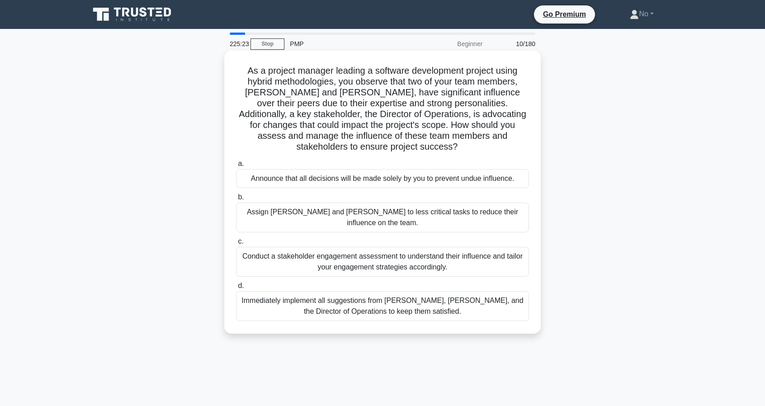
click at [280, 247] on div "Conduct a stakeholder engagement assessment to understand their influence and t…" at bounding box center [382, 262] width 293 height 30
click at [236, 239] on input "c. Conduct a stakeholder engagement assessment to understand their influence an…" at bounding box center [236, 242] width 0 height 6
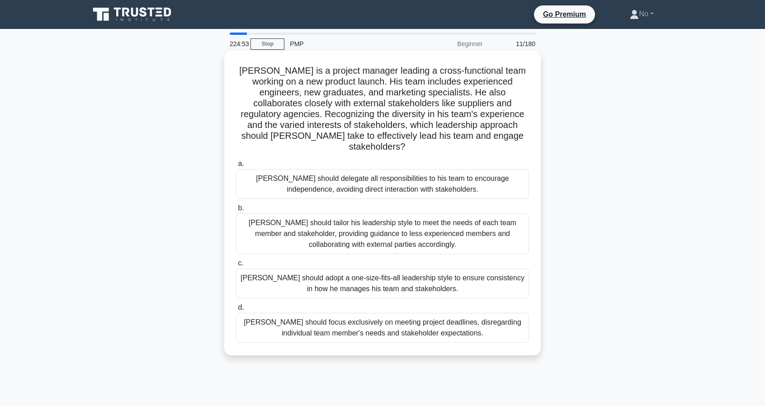
click at [293, 222] on div "John should tailor his leadership style to meet the needs of each team member a…" at bounding box center [382, 233] width 293 height 41
click at [236, 211] on input "b. John should tailor his leadership style to meet the needs of each team membe…" at bounding box center [236, 208] width 0 height 6
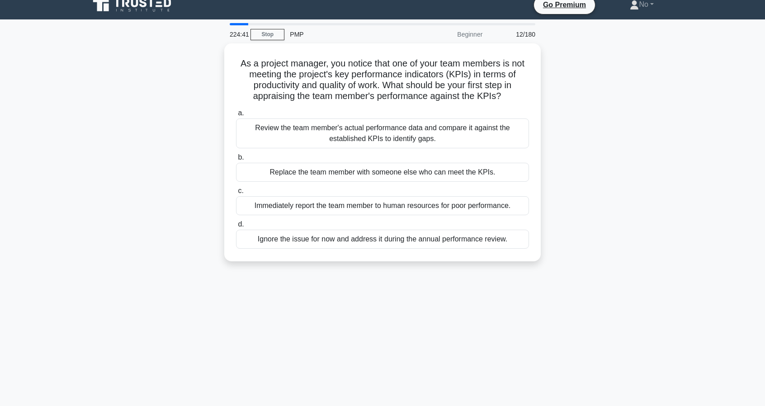
scroll to position [10, 0]
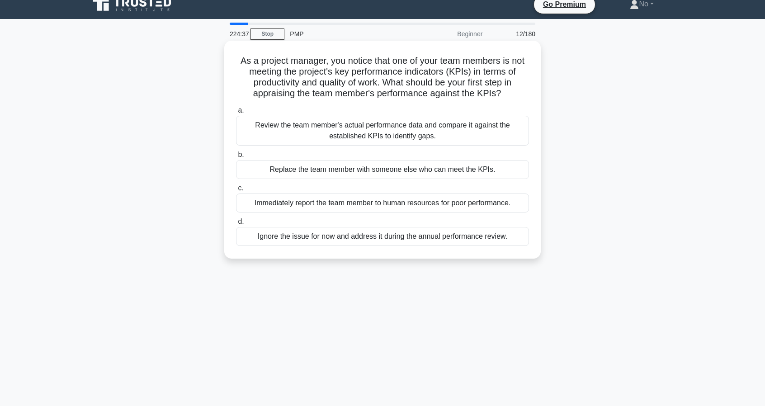
click at [289, 133] on div "Review the team member's actual performance data and compare it against the est…" at bounding box center [382, 131] width 293 height 30
click at [236, 113] on input "a. Review the team member's actual performance data and compare it against the …" at bounding box center [236, 111] width 0 height 6
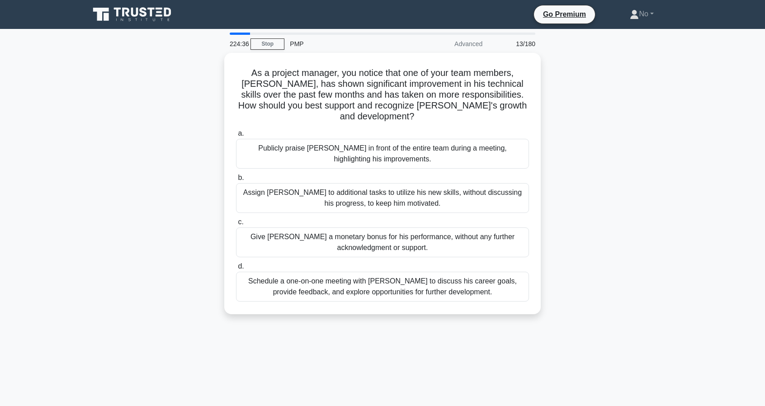
scroll to position [0, 0]
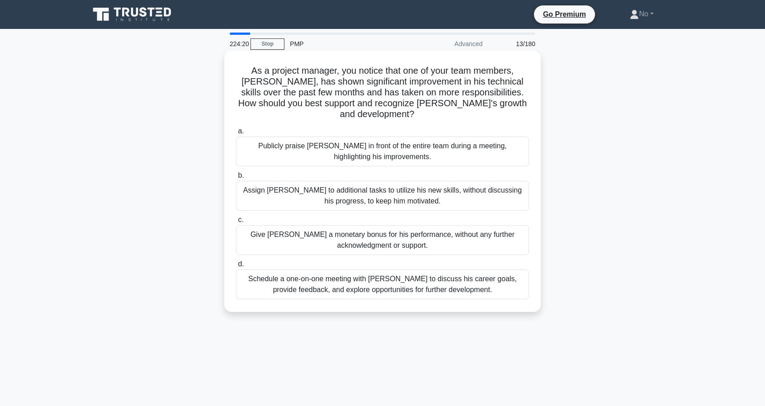
click at [337, 278] on div "Schedule a one-on-one meeting with Alex to discuss his career goals, provide fe…" at bounding box center [382, 284] width 293 height 30
click at [236, 267] on input "d. Schedule a one-on-one meeting with Alex to discuss his career goals, provide…" at bounding box center [236, 264] width 0 height 6
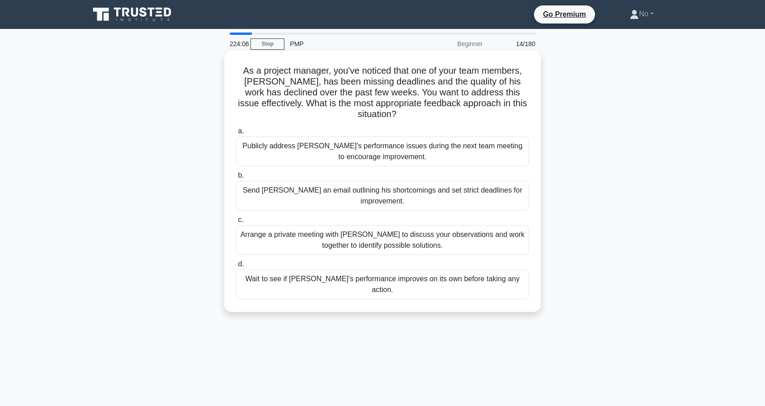
click at [304, 225] on div "Arrange a private meeting with Alex to discuss your observations and work toget…" at bounding box center [382, 240] width 293 height 30
click at [236, 223] on input "c. Arrange a private meeting with Alex to discuss your observations and work to…" at bounding box center [236, 220] width 0 height 6
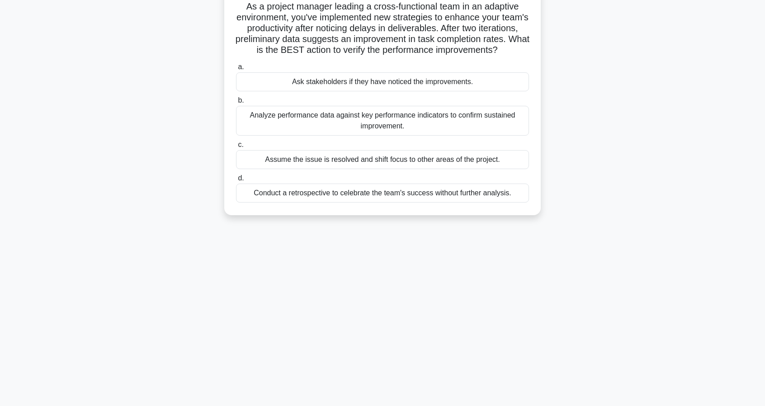
scroll to position [67, 0]
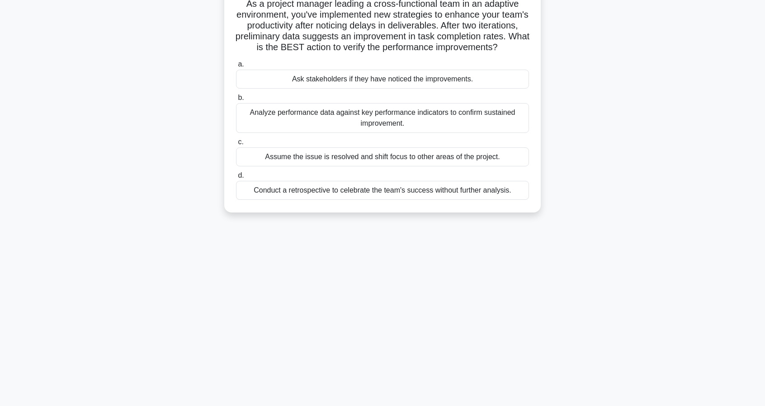
click at [274, 132] on div "Analyze performance data against key performance indicators to confirm sustaine…" at bounding box center [382, 118] width 293 height 30
click at [236, 101] on input "b. Analyze performance data against key performance indicators to confirm susta…" at bounding box center [236, 98] width 0 height 6
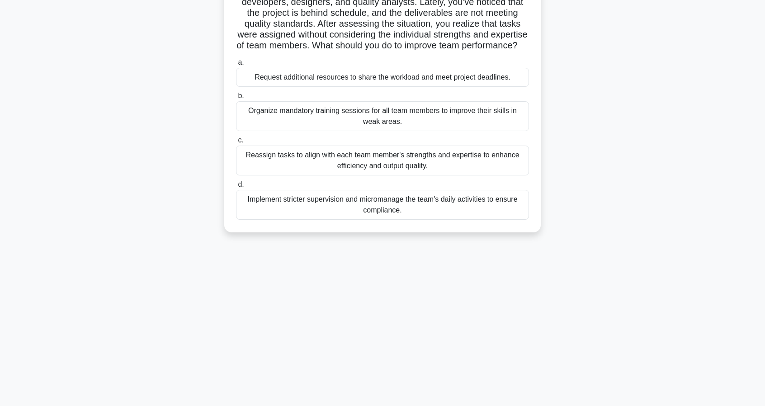
scroll to position [82, 0]
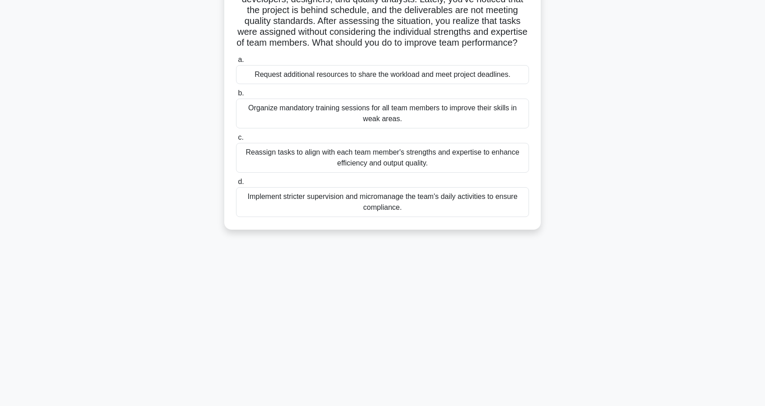
click at [286, 166] on div "Reassign tasks to align with each team member's strengths and expertise to enha…" at bounding box center [382, 158] width 293 height 30
click at [236, 141] on input "c. Reassign tasks to align with each team member's strengths and expertise to e…" at bounding box center [236, 138] width 0 height 6
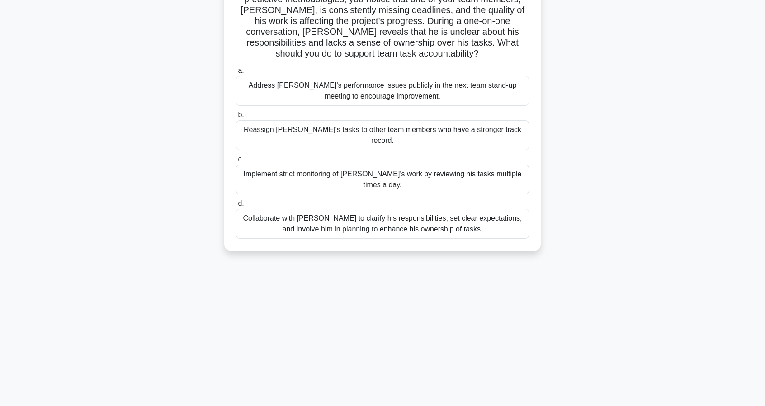
click at [295, 209] on div "Collaborate with Alex to clarify his responsibilities, set clear expectations, …" at bounding box center [382, 224] width 293 height 30
click at [236, 201] on input "d. Collaborate with Alex to clarify his responsibilities, set clear expectation…" at bounding box center [236, 204] width 0 height 6
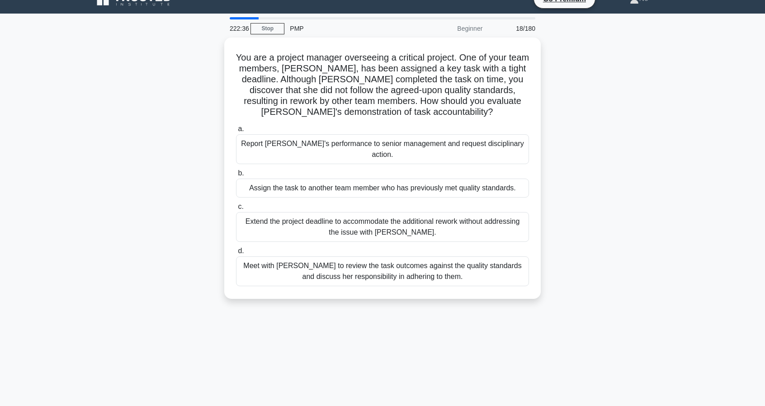
scroll to position [17, 0]
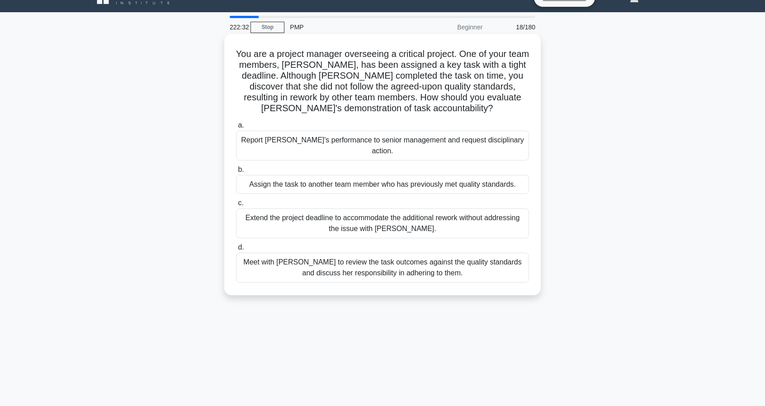
click at [310, 257] on div "Meet with Priya to review the task outcomes against the quality standards and d…" at bounding box center [382, 268] width 293 height 30
click at [236, 250] on input "d. Meet with Priya to review the task outcomes against the quality standards an…" at bounding box center [236, 248] width 0 height 6
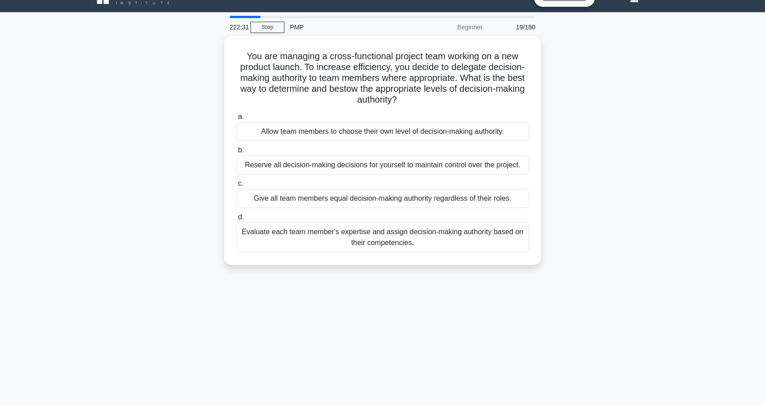
scroll to position [0, 0]
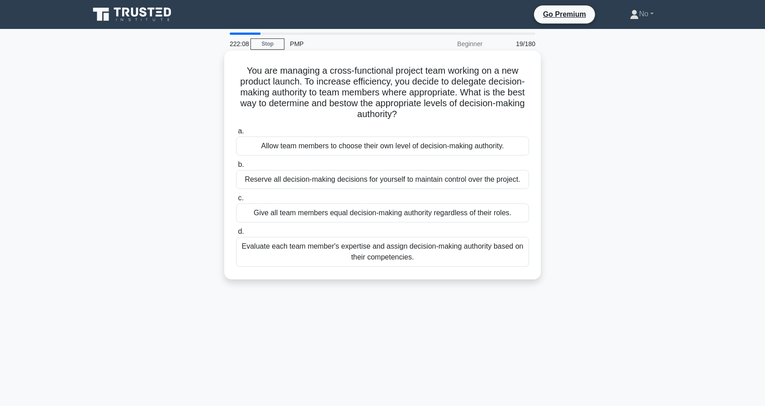
click at [297, 248] on div "Evaluate each team member's expertise and assign decision-making authority base…" at bounding box center [382, 252] width 293 height 30
click at [236, 235] on input "d. Evaluate each team member's expertise and assign decision-making authority b…" at bounding box center [236, 232] width 0 height 6
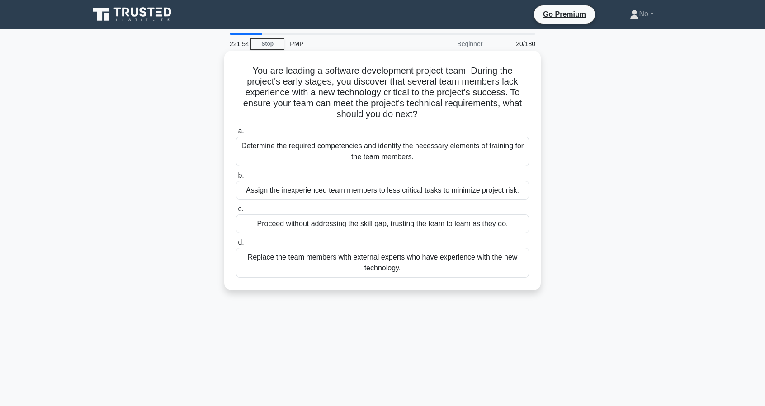
click at [284, 148] on div "Determine the required competencies and identify the necessary elements of trai…" at bounding box center [382, 152] width 293 height 30
click at [236, 134] on input "a. Determine the required competencies and identify the necessary elements of t…" at bounding box center [236, 131] width 0 height 6
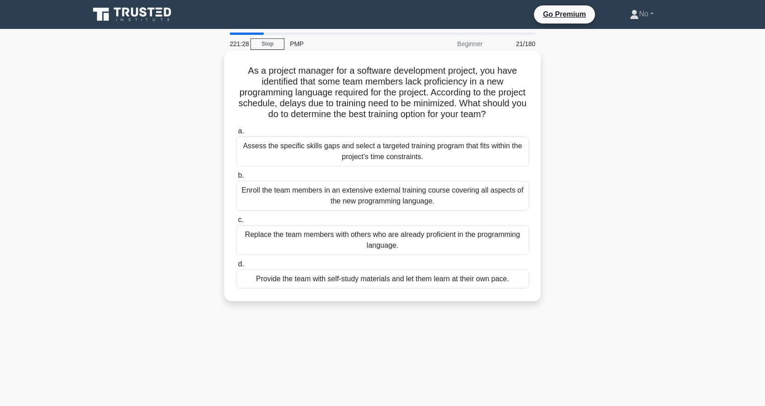
click at [285, 147] on div "Assess the specific skills gaps and select a targeted training program that fit…" at bounding box center [382, 152] width 293 height 30
click at [236, 134] on input "a. Assess the specific skills gaps and select a targeted training program that …" at bounding box center [236, 131] width 0 height 6
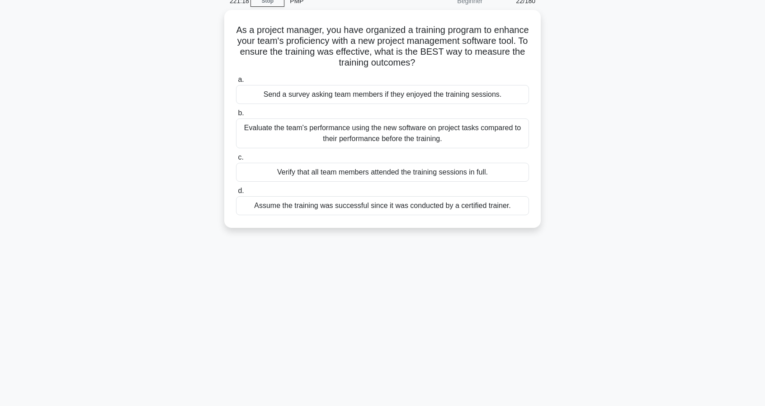
scroll to position [45, 0]
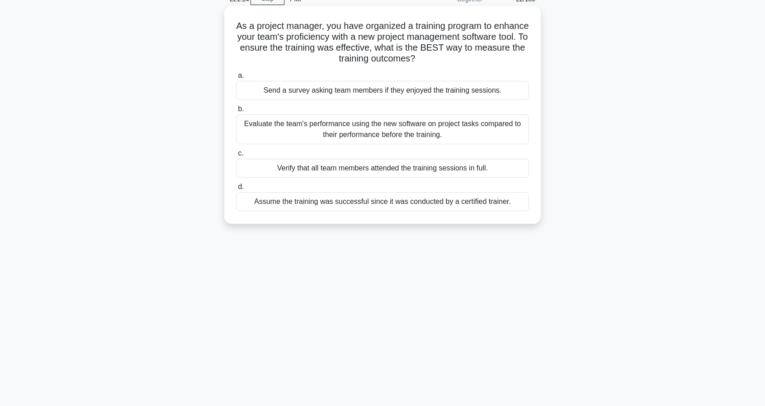
click at [274, 130] on div "Evaluate the team's performance using the new software on project tasks compare…" at bounding box center [382, 129] width 293 height 30
click at [236, 112] on input "b. Evaluate the team's performance using the new software on project tasks comp…" at bounding box center [236, 109] width 0 height 6
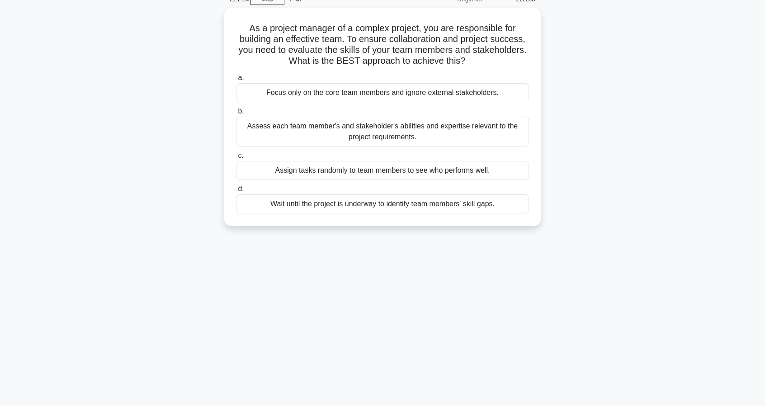
scroll to position [0, 0]
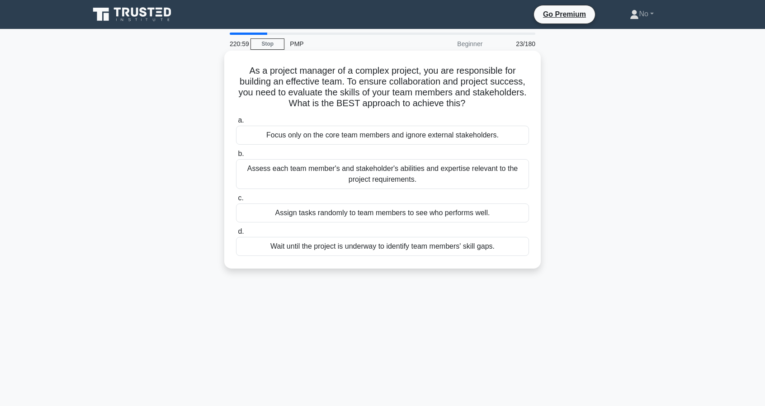
click at [257, 177] on div "Assess each team member's and stakeholder's abilities and expertise relevant to…" at bounding box center [382, 174] width 293 height 30
click at [236, 157] on input "b. Assess each team member's and stakeholder's abilities and expertise relevant…" at bounding box center [236, 154] width 0 height 6
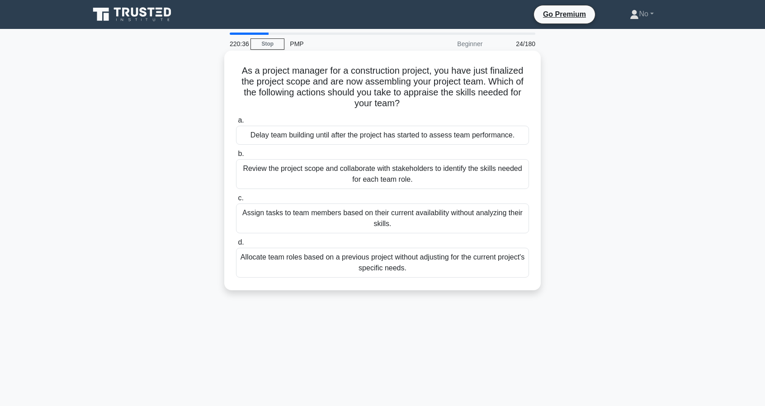
click at [270, 166] on div "Review the project scope and collaborate with stakeholders to identify the skil…" at bounding box center [382, 174] width 293 height 30
click at [236, 157] on input "b. Review the project scope and collaborate with stakeholders to identify the s…" at bounding box center [236, 154] width 0 height 6
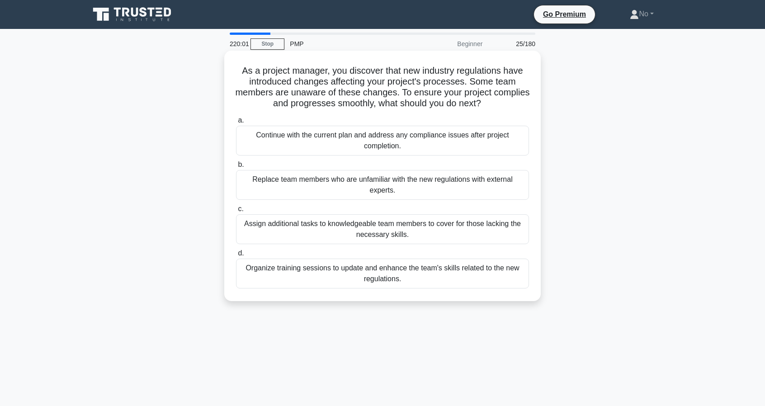
click at [316, 274] on div "Organize training sessions to update and enhance the team's skills related to t…" at bounding box center [382, 274] width 293 height 30
click at [236, 256] on input "d. Organize training sessions to update and enhance the team's skills related t…" at bounding box center [236, 253] width 0 height 6
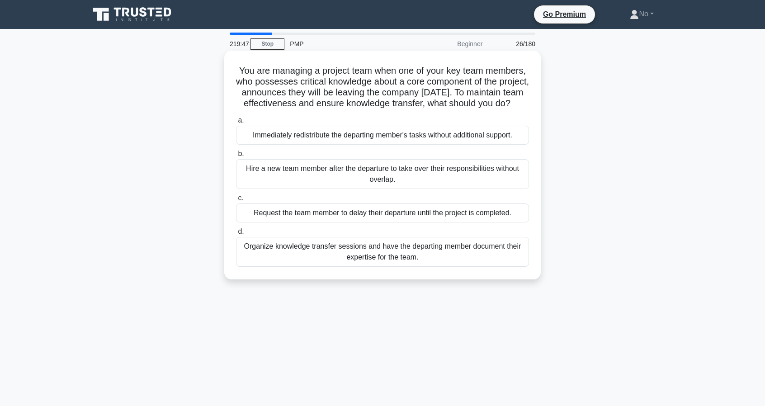
click at [299, 265] on div "Organize knowledge transfer sessions and have the departing member document the…" at bounding box center [382, 252] width 293 height 30
click at [236, 235] on input "d. Organize knowledge transfer sessions and have the departing member document …" at bounding box center [236, 232] width 0 height 6
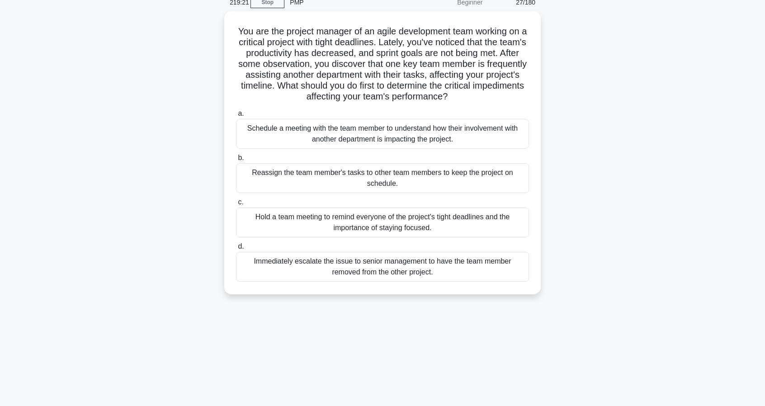
scroll to position [44, 0]
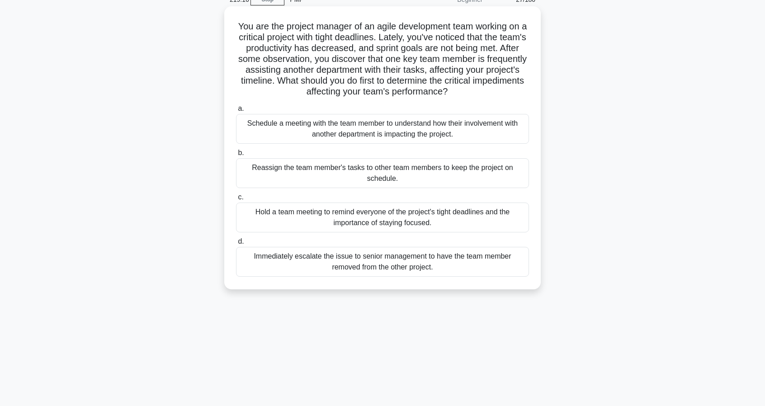
click at [278, 130] on div "Schedule a meeting with the team member to understand how their involvement wit…" at bounding box center [382, 129] width 293 height 30
click at [236, 112] on input "a. Schedule a meeting with the team member to understand how their involvement …" at bounding box center [236, 109] width 0 height 6
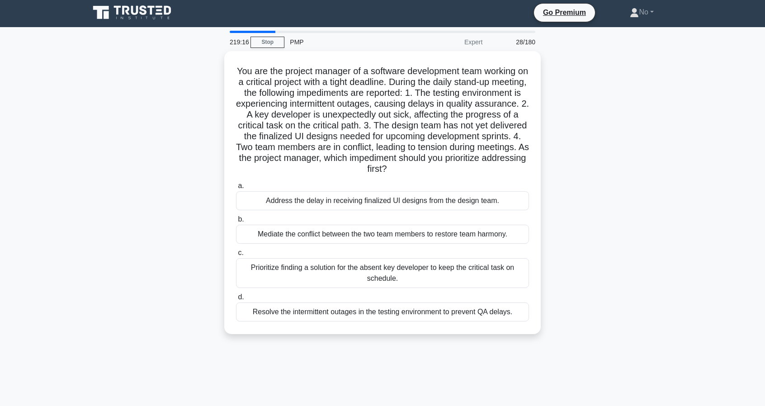
scroll to position [0, 0]
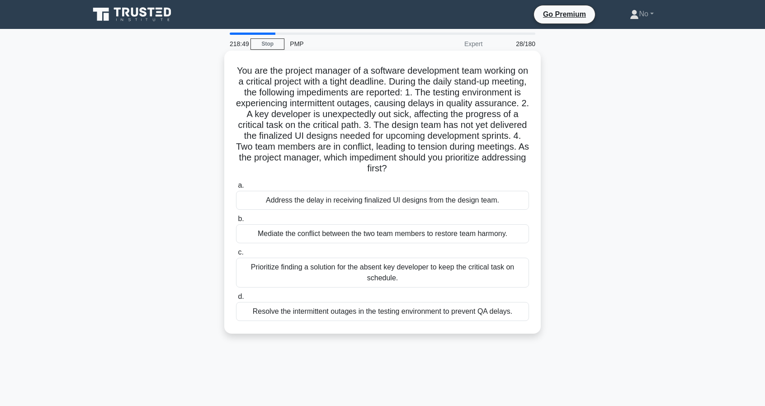
click at [291, 238] on div "Mediate the conflict between the two team members to restore team harmony." at bounding box center [382, 233] width 293 height 19
click at [236, 222] on input "b. Mediate the conflict between the two team members to restore team harmony." at bounding box center [236, 219] width 0 height 6
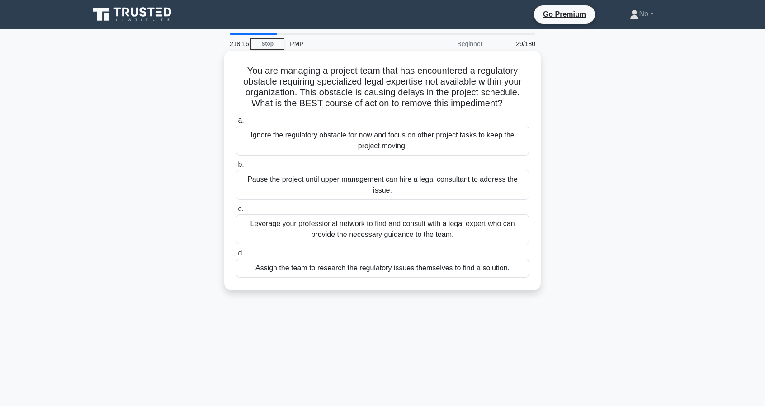
click at [300, 230] on div "Leverage your professional network to find and consult with a legal expert who …" at bounding box center [382, 229] width 293 height 30
click at [236, 212] on input "c. Leverage your professional network to find and consult with a legal expert w…" at bounding box center [236, 209] width 0 height 6
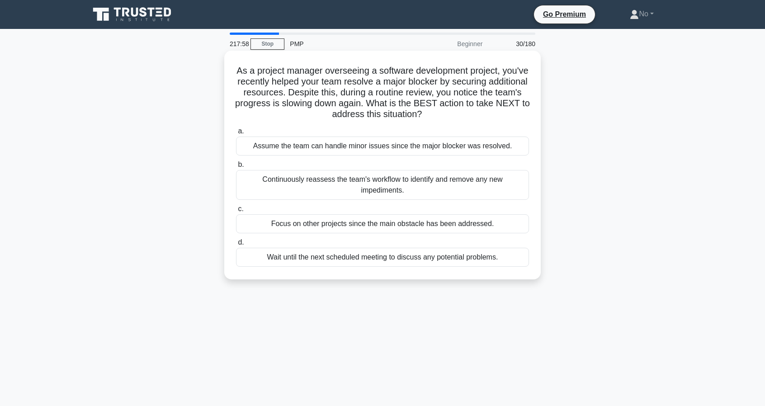
click at [262, 183] on div "Continuously reassess the team's workflow to identify and remove any new impedi…" at bounding box center [382, 185] width 293 height 30
click at [236, 168] on input "b. Continuously reassess the team's workflow to identify and remove any new imp…" at bounding box center [236, 165] width 0 height 6
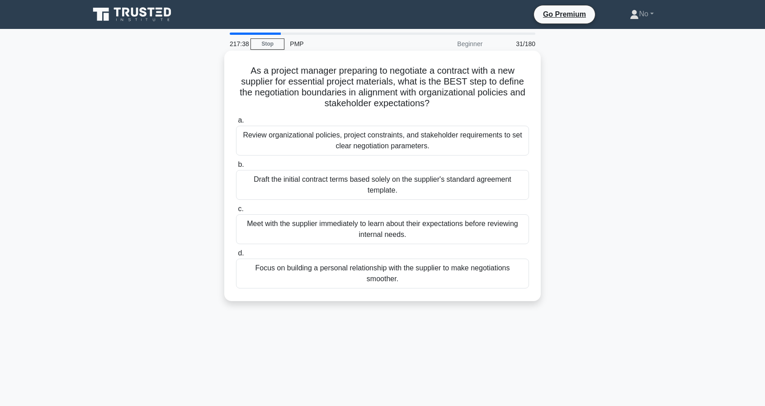
click at [272, 148] on div "Review organizational policies, project constraints, and stakeholder requiremen…" at bounding box center [382, 141] width 293 height 30
click at [236, 123] on input "a. Review organizational policies, project constraints, and stakeholder require…" at bounding box center [236, 121] width 0 height 6
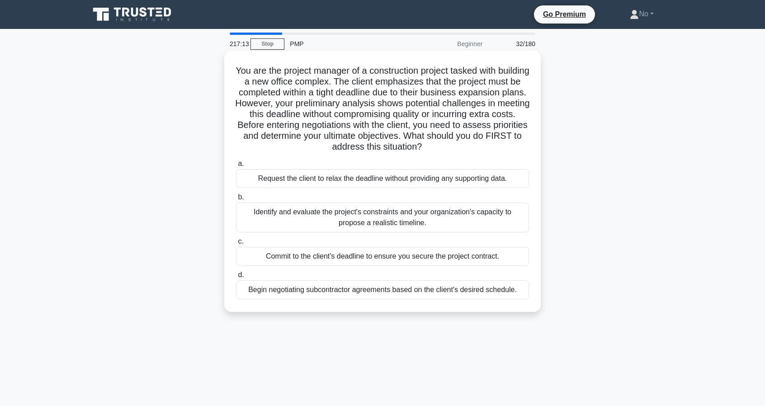
click at [271, 215] on div "Identify and evaluate the project's constraints and your organization's capacit…" at bounding box center [382, 218] width 293 height 30
click at [236, 200] on input "b. Identify and evaluate the project's constraints and your organization's capa…" at bounding box center [236, 197] width 0 height 6
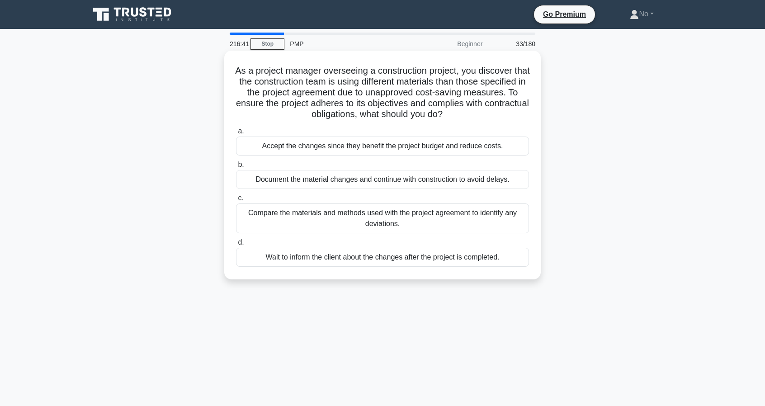
click at [323, 216] on div "Compare the materials and methods used with the project agreement to identify a…" at bounding box center [382, 218] width 293 height 30
click at [236, 201] on input "c. Compare the materials and methods used with the project agreement to identif…" at bounding box center [236, 198] width 0 height 6
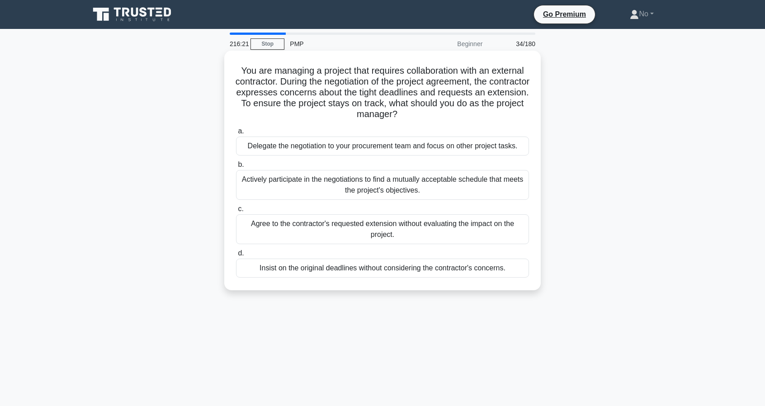
click at [287, 196] on div "Actively participate in the negotiations to find a mutually acceptable schedule…" at bounding box center [382, 185] width 293 height 30
click at [236, 168] on input "b. Actively participate in the negotiations to find a mutually acceptable sched…" at bounding box center [236, 165] width 0 height 6
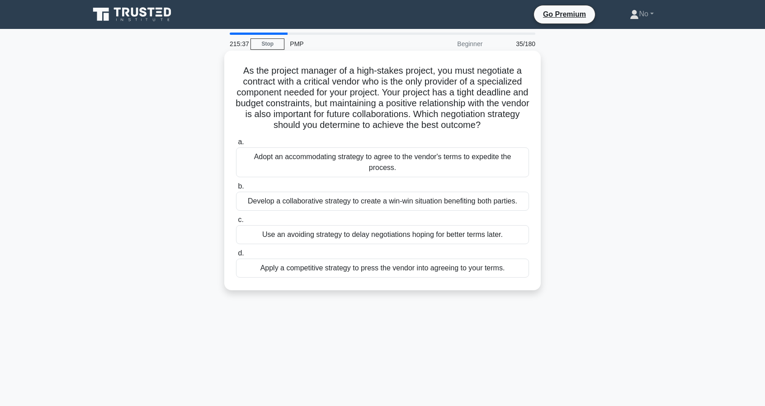
click at [320, 170] on div "Adopt an accommodating strategy to agree to the vendor's terms to expedite the …" at bounding box center [382, 162] width 293 height 30
click at [236, 145] on input "a. Adopt an accommodating strategy to agree to the vendor's terms to expedite t…" at bounding box center [236, 142] width 0 height 6
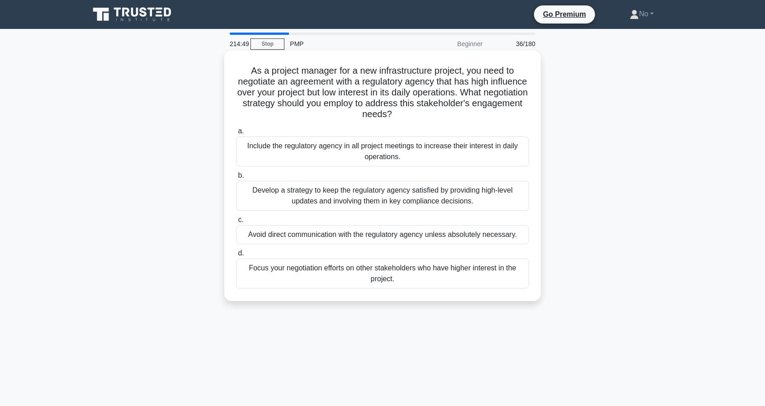
click at [251, 198] on div "Develop a strategy to keep the regulatory agency satisfied by providing high-le…" at bounding box center [382, 196] width 293 height 30
click at [236, 179] on input "b. Develop a strategy to keep the regulatory agency satisfied by providing high…" at bounding box center [236, 176] width 0 height 6
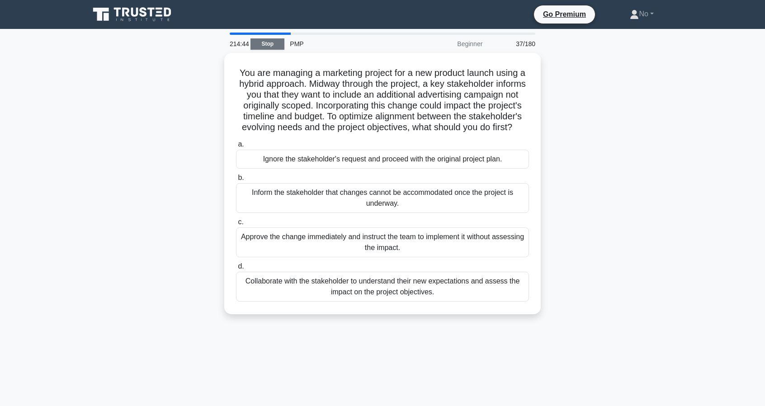
click at [268, 43] on link "Stop" at bounding box center [267, 43] width 34 height 11
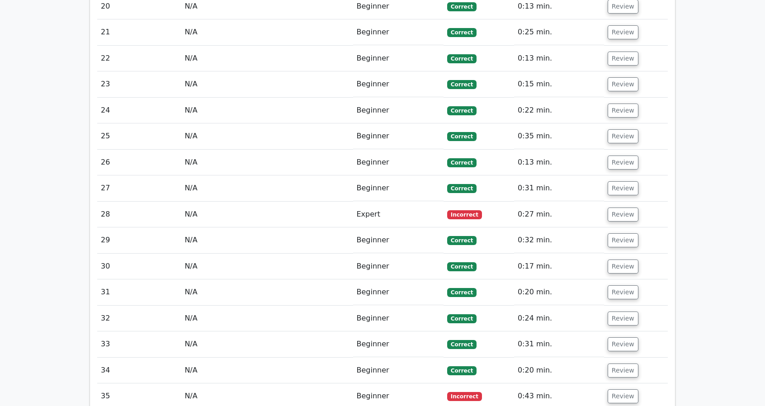
scroll to position [1895, 0]
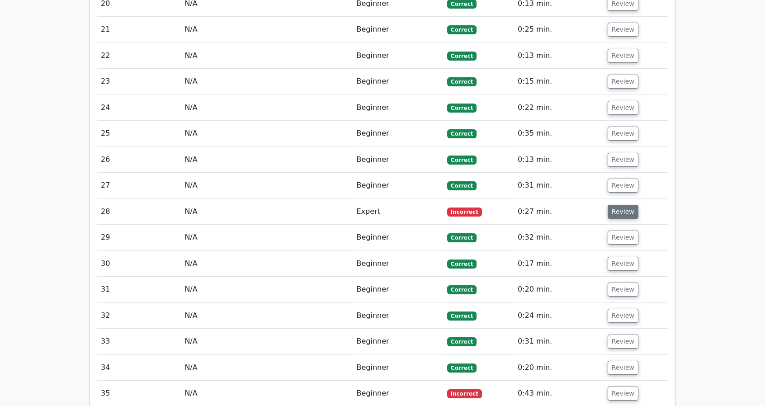
click at [616, 205] on button "Review" at bounding box center [623, 212] width 31 height 14
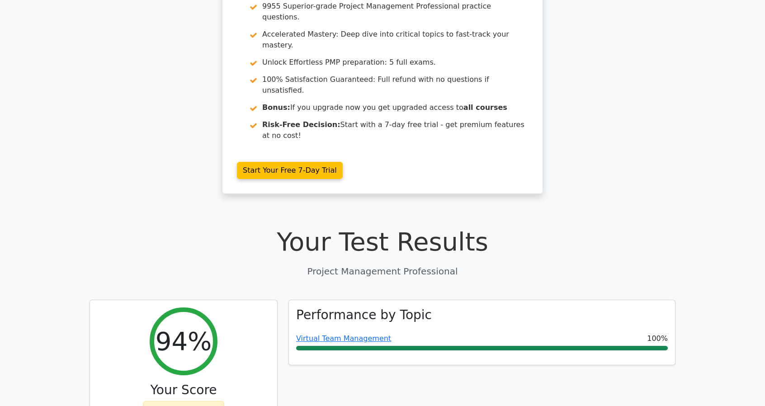
scroll to position [108, 0]
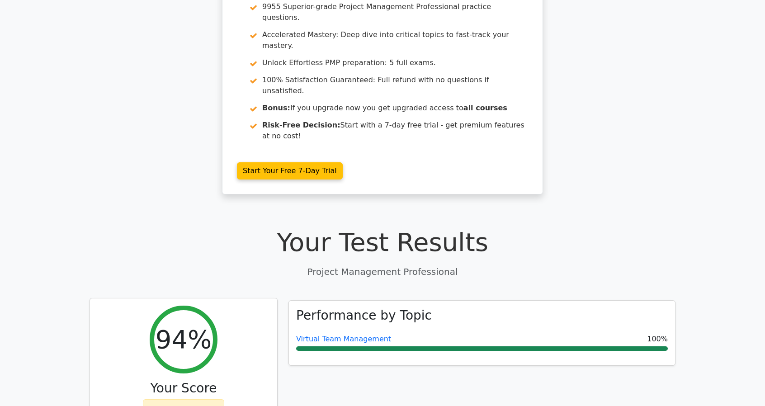
click at [158, 405] on icon at bounding box center [154, 411] width 7 height 7
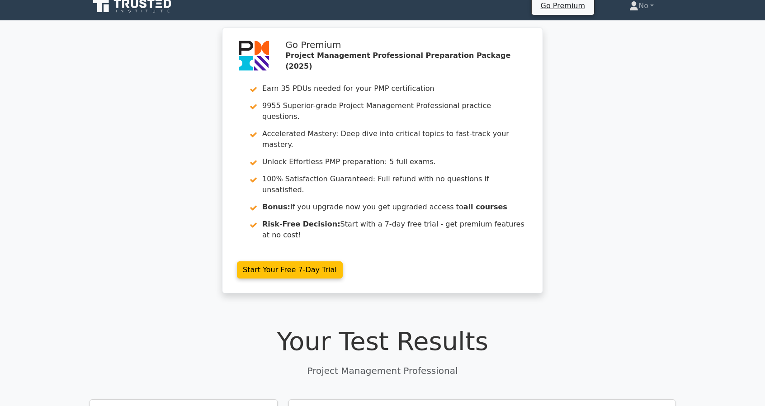
scroll to position [0, 0]
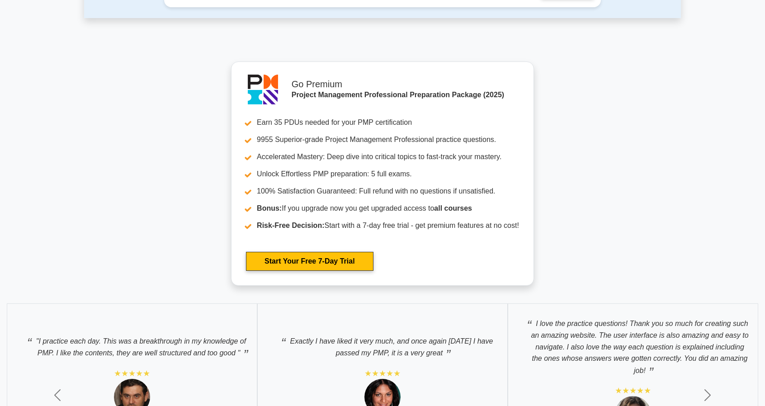
scroll to position [3395, 0]
